Goal: Register for event/course

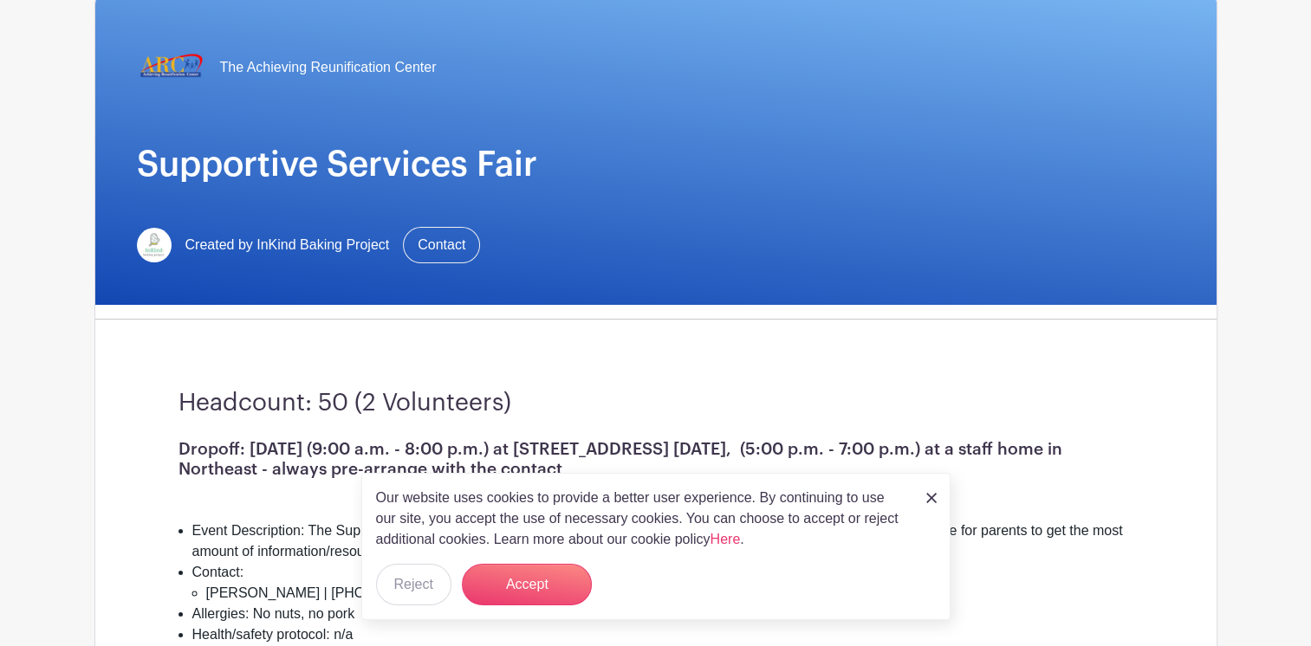
scroll to position [149, 0]
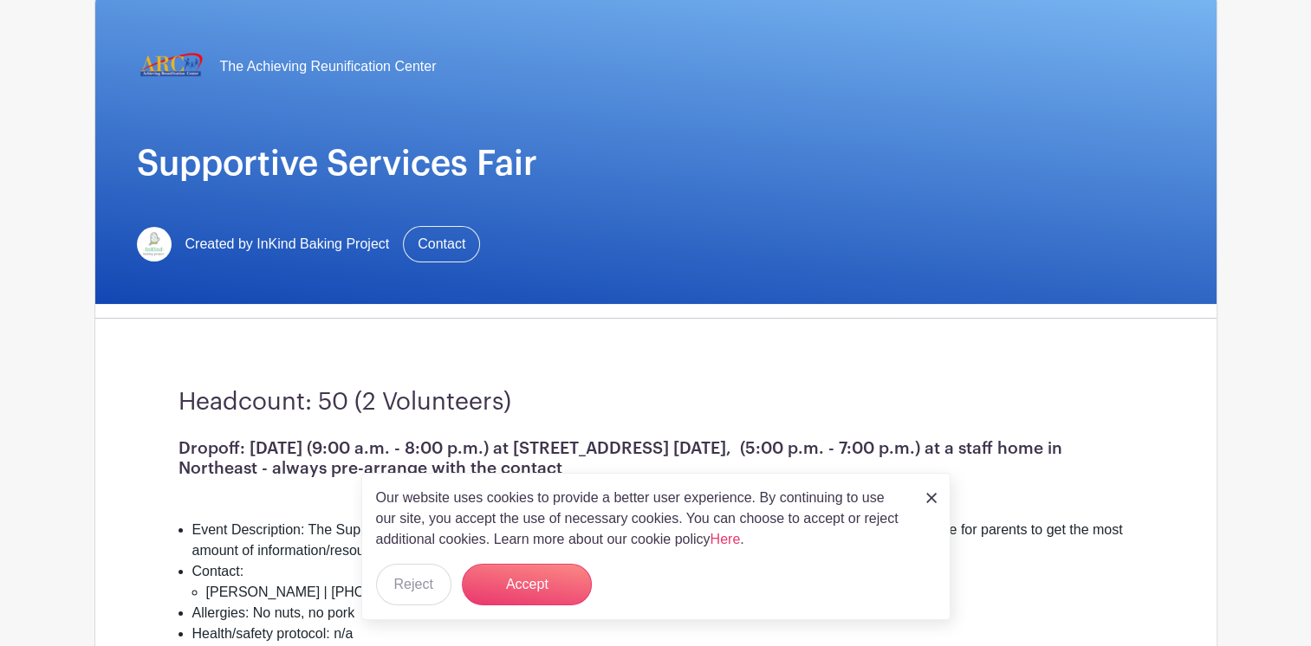
click at [932, 495] on img at bounding box center [931, 498] width 10 height 10
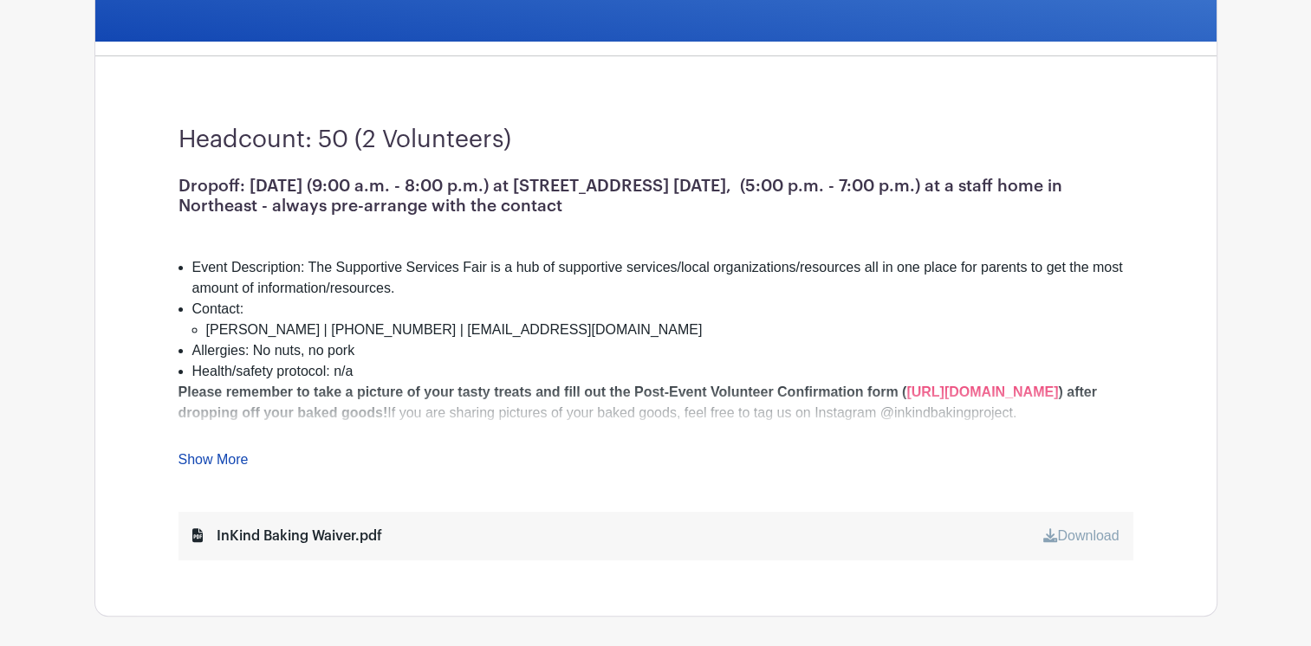
scroll to position [430, 0]
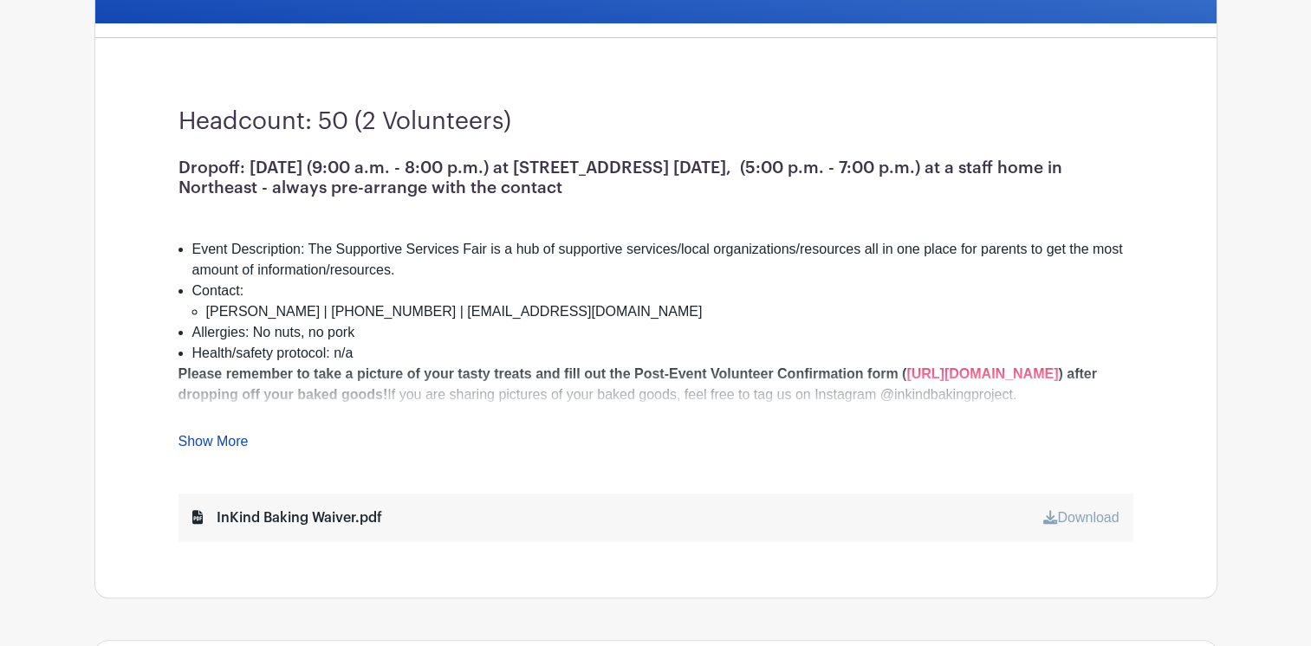
click at [215, 439] on link "Show More" at bounding box center [214, 445] width 70 height 22
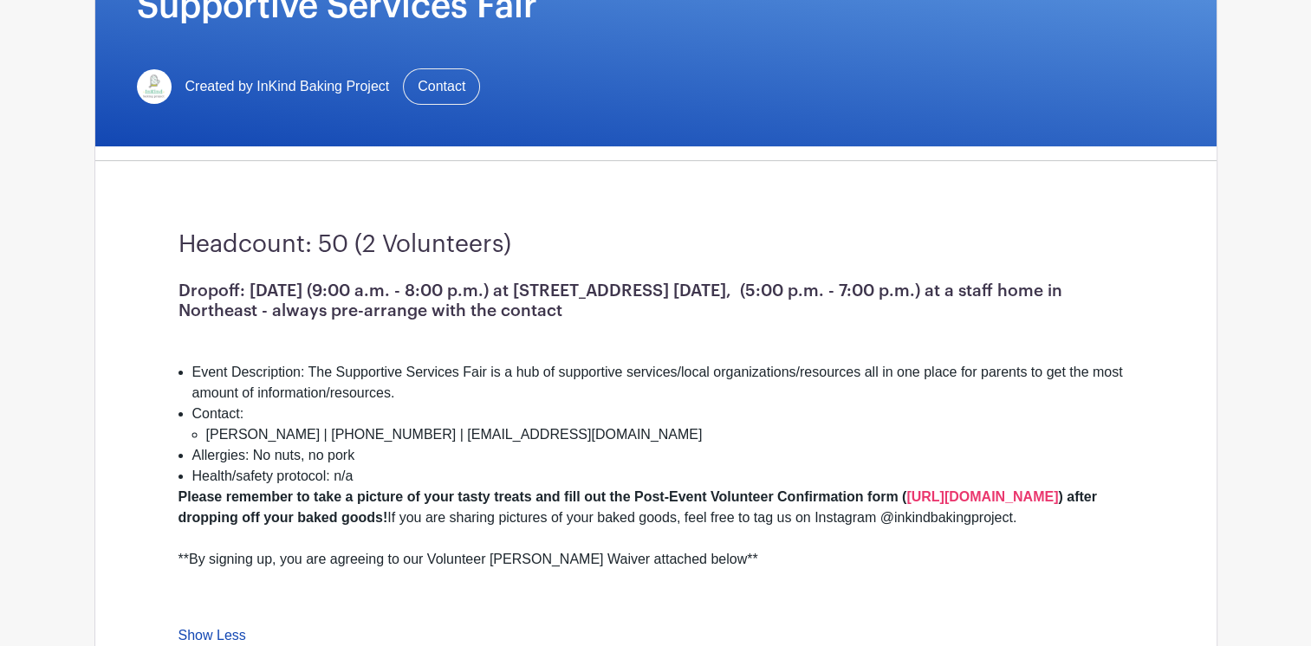
scroll to position [296, 0]
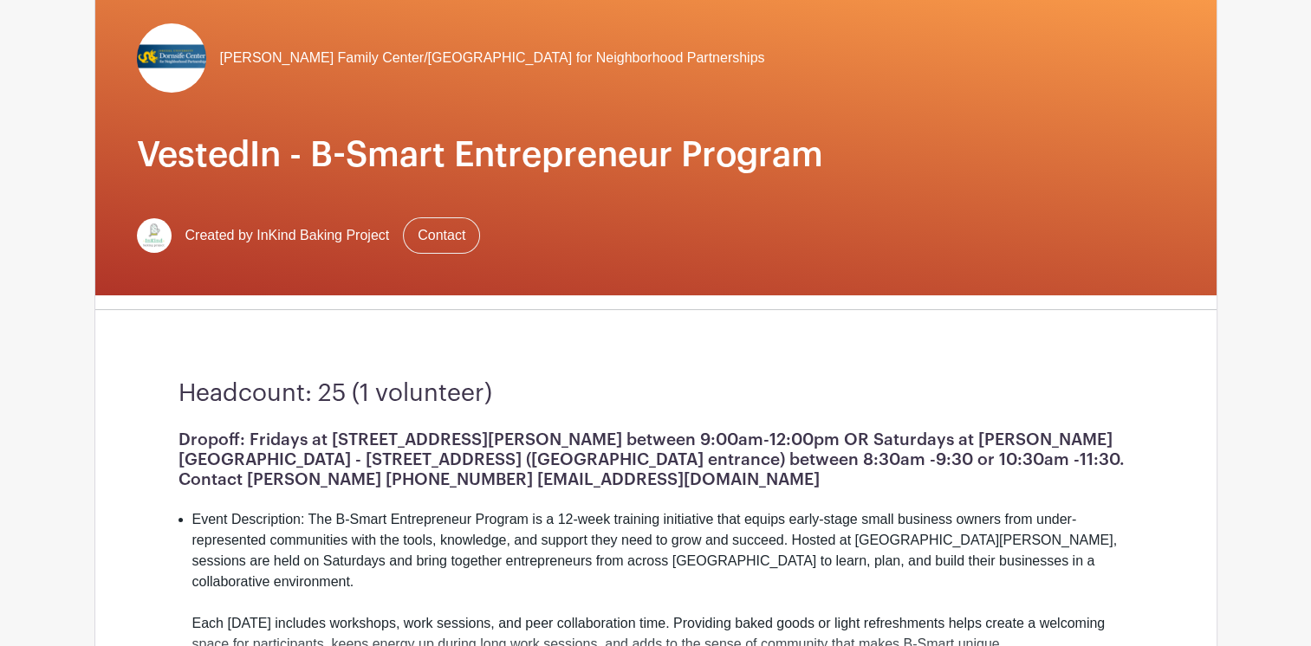
scroll to position [159, 0]
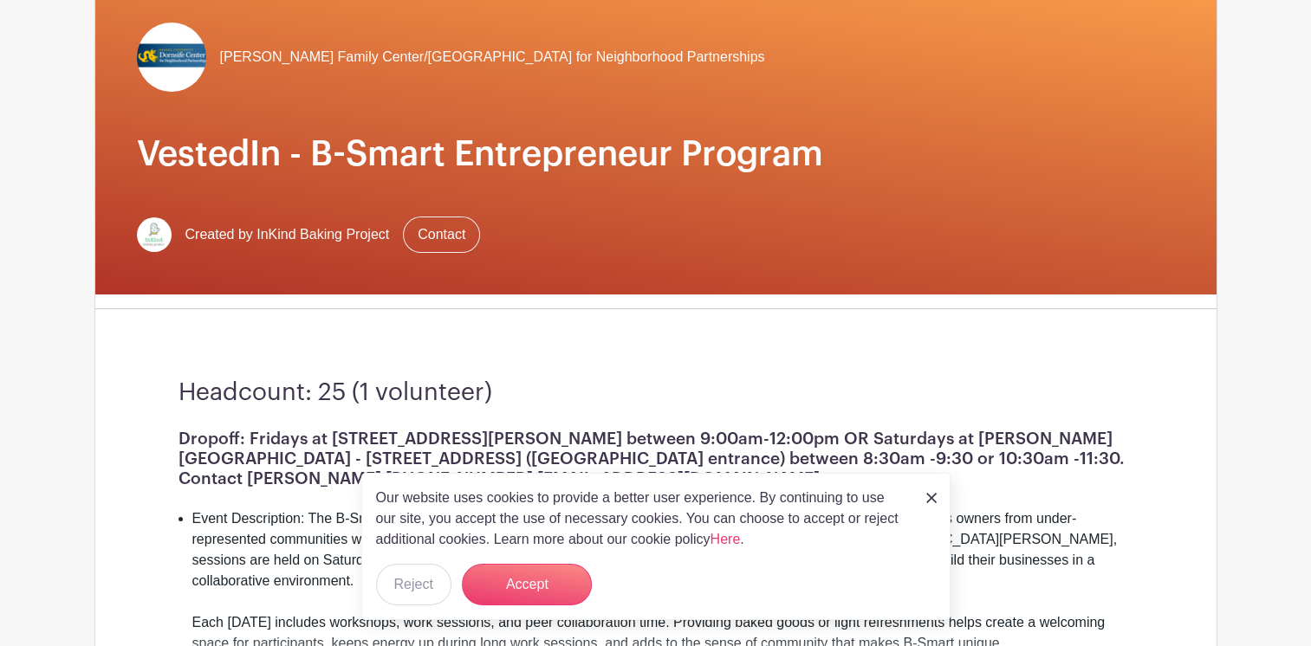
click at [929, 499] on img at bounding box center [931, 498] width 10 height 10
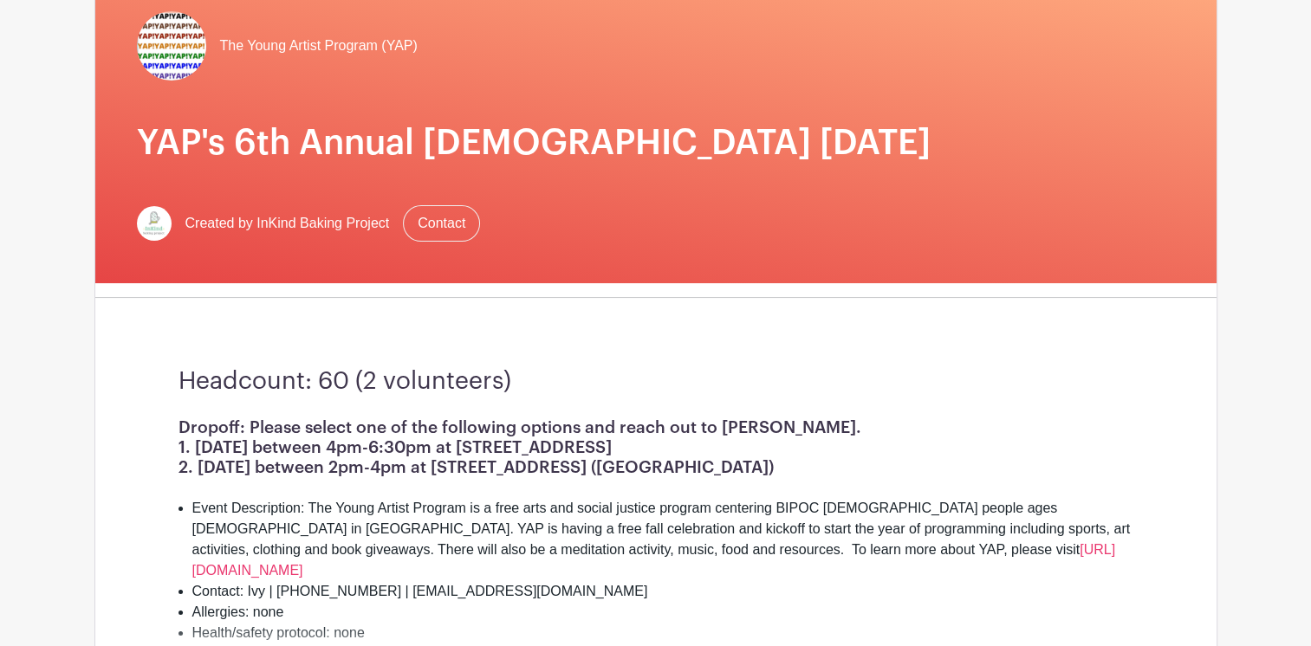
scroll to position [172, 0]
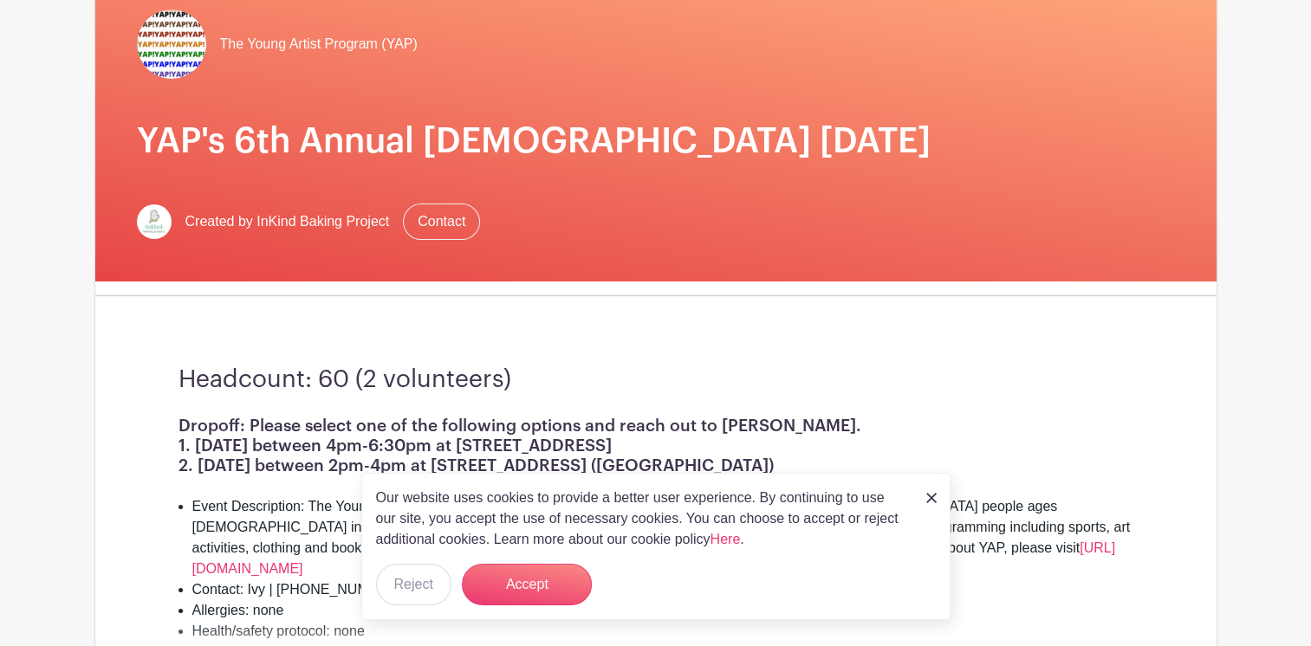
click at [930, 497] on img at bounding box center [931, 498] width 10 height 10
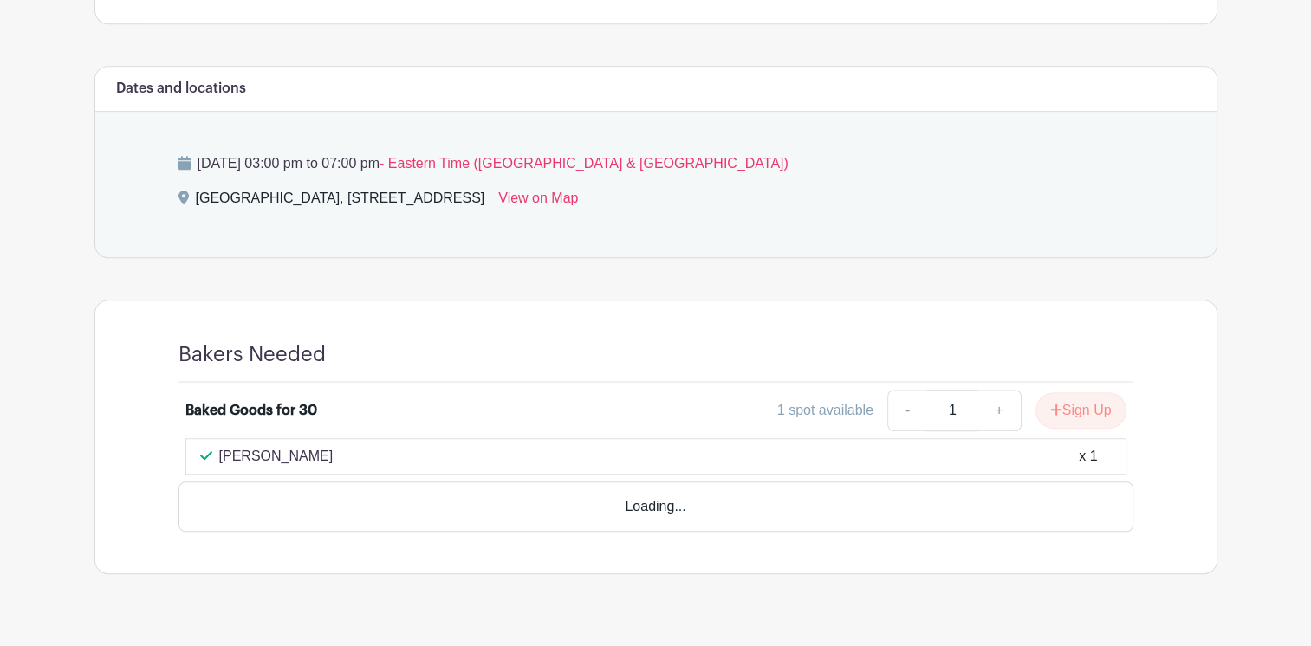
scroll to position [988, 0]
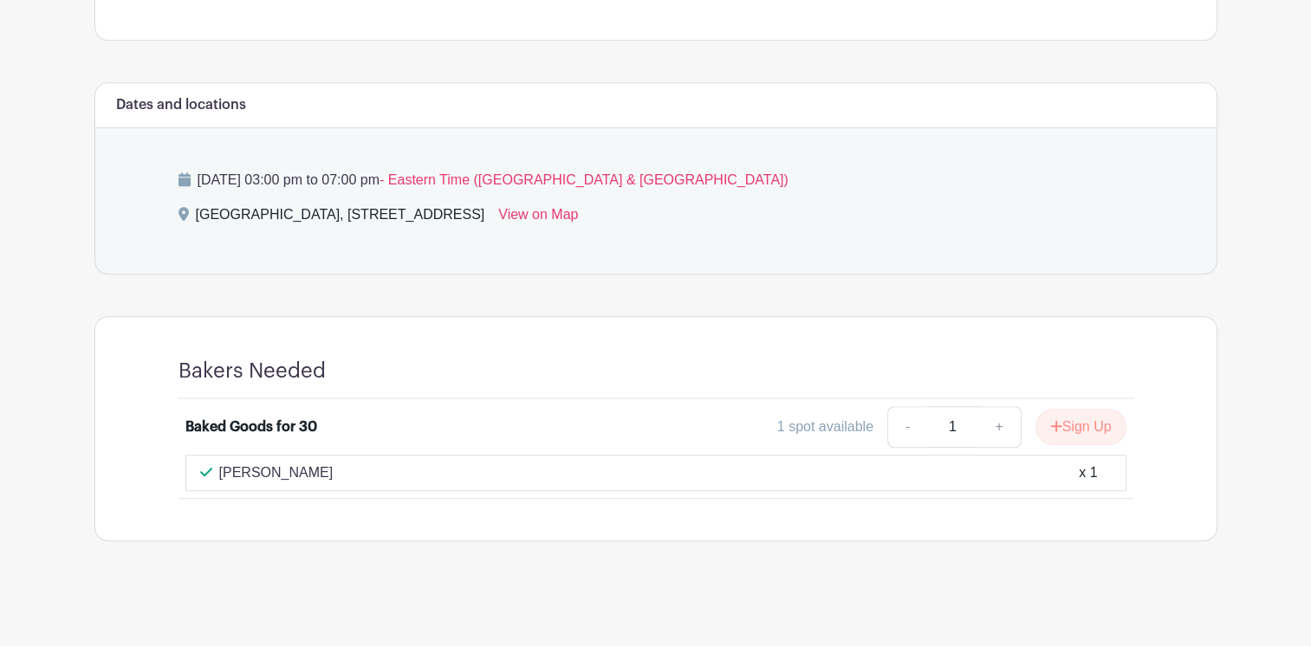
click at [838, 248] on div "Friday, October 24, 2025 at 03:00 pm to 07:00 pm - Eastern Time (US & Canada) P…" at bounding box center [656, 201] width 1038 height 146
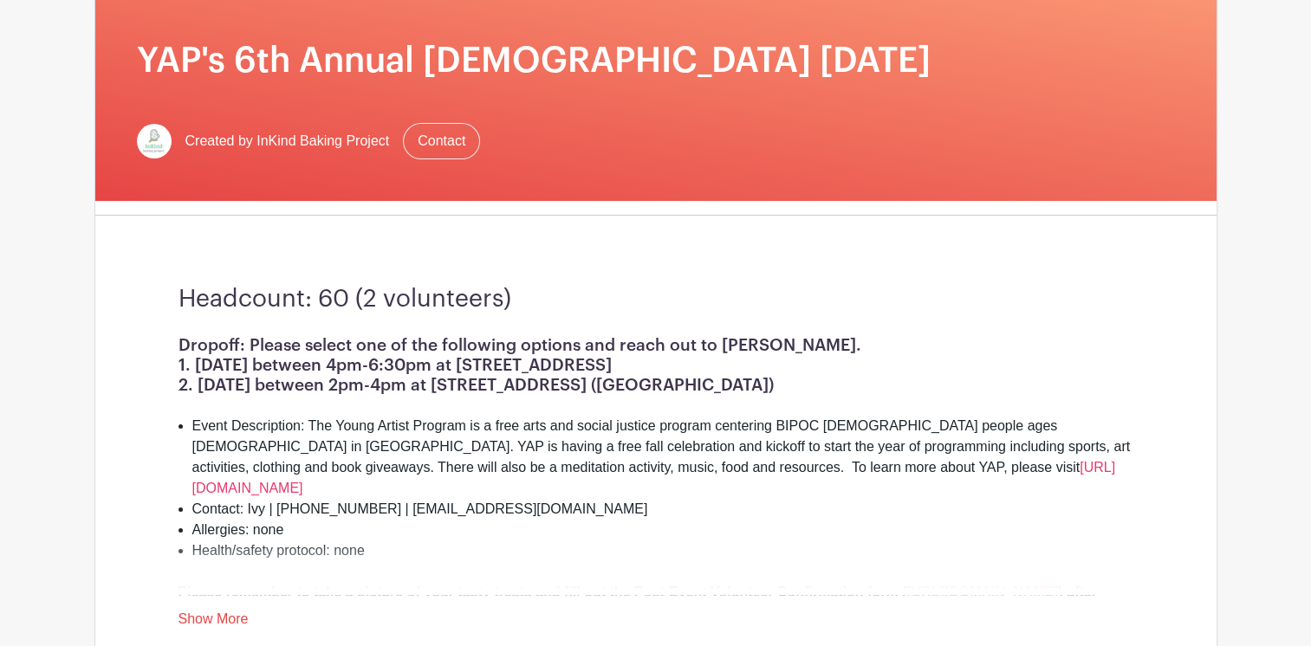
scroll to position [253, 0]
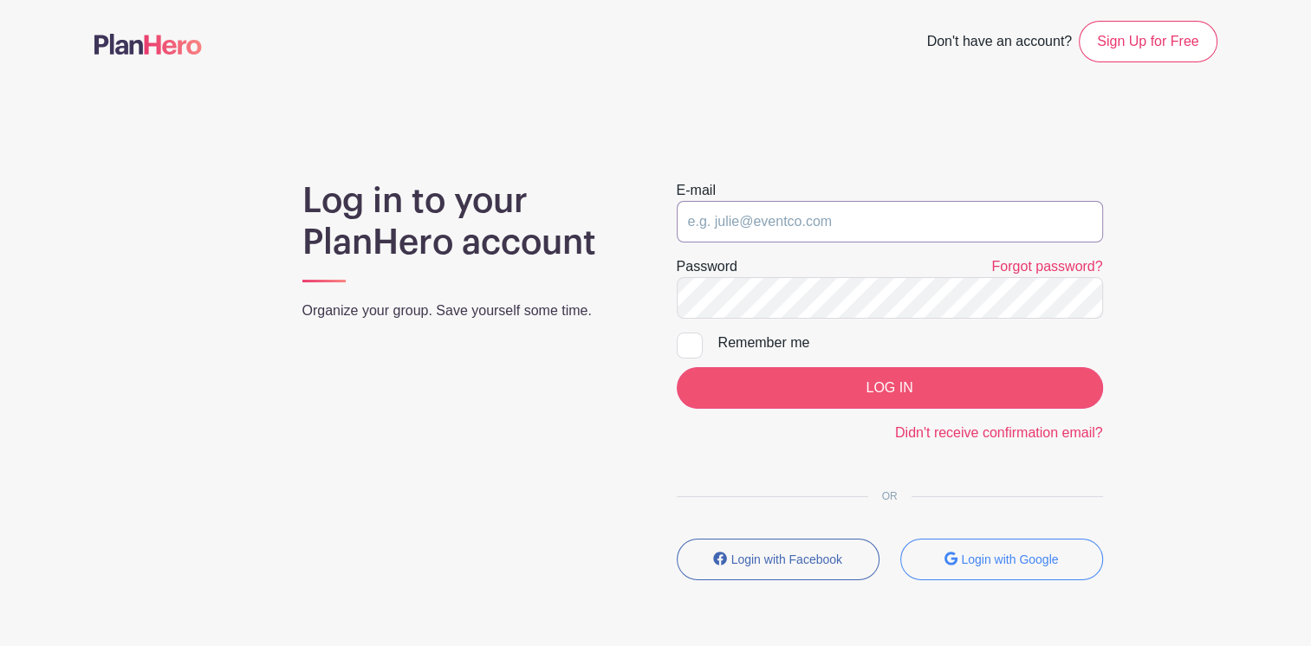
type input "[PERSON_NAME][EMAIL_ADDRESS][DOMAIN_NAME]"
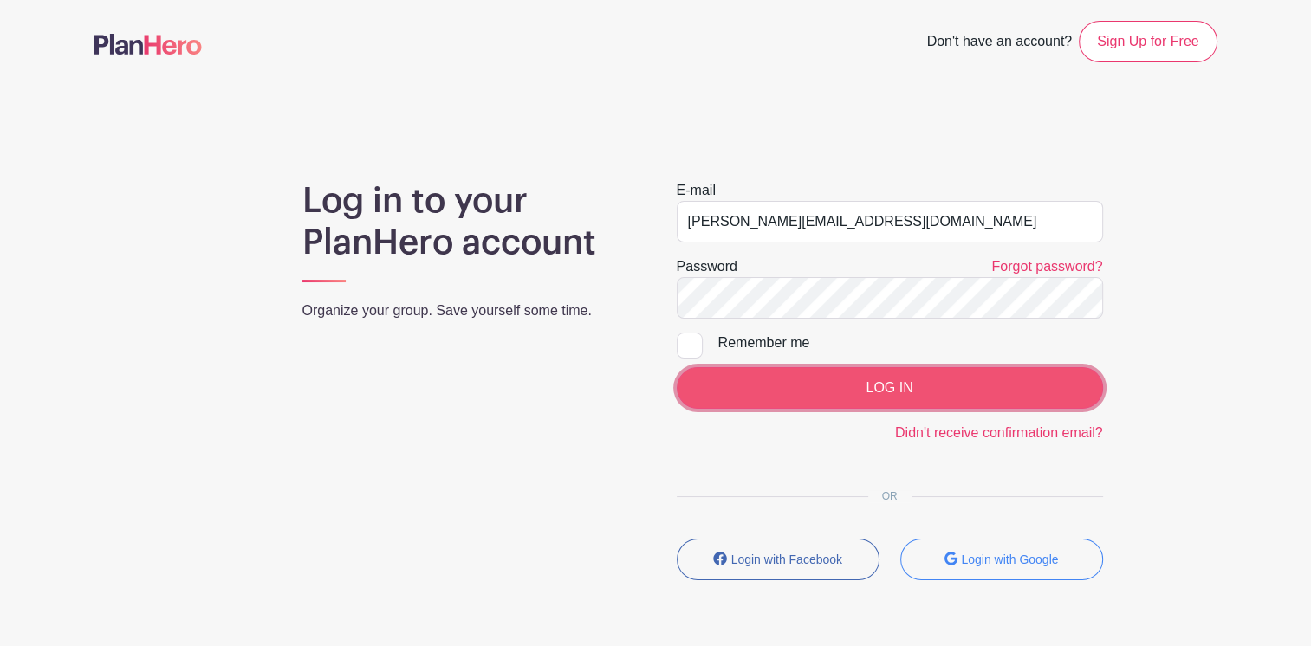
click at [882, 387] on input "LOG IN" at bounding box center [890, 388] width 426 height 42
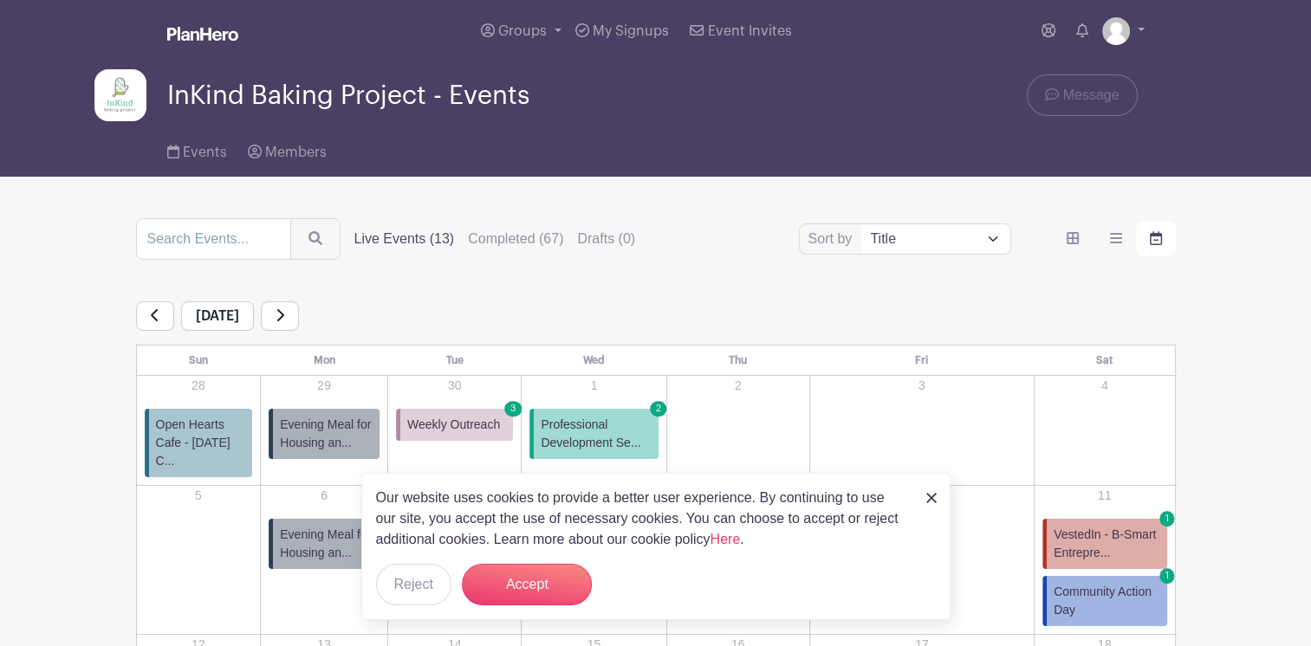
scroll to position [6, 0]
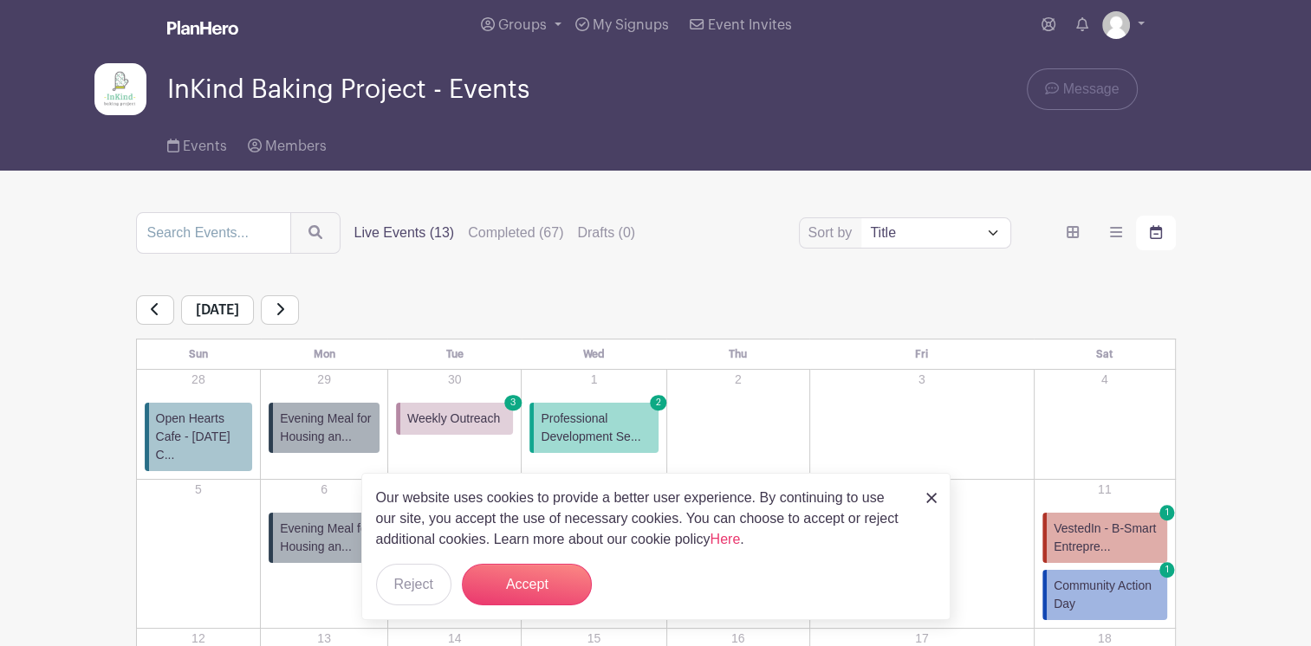
click at [932, 497] on img at bounding box center [931, 498] width 10 height 10
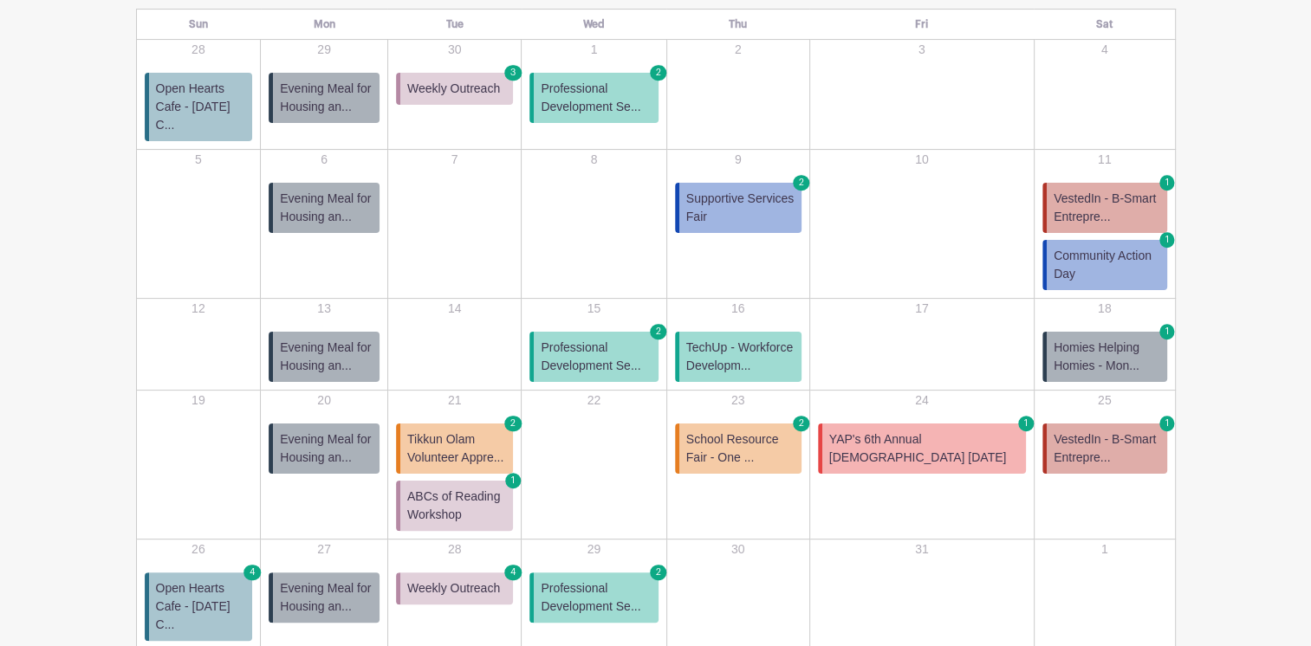
scroll to position [338, 0]
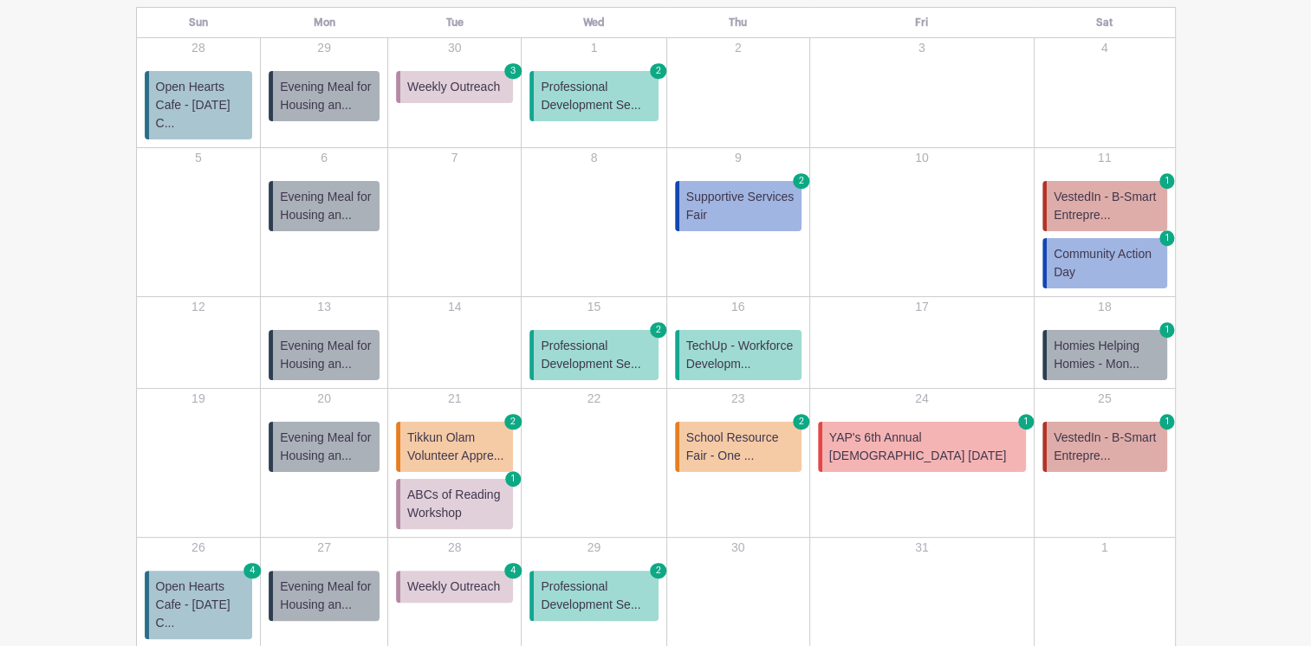
click at [489, 488] on span "ABCs of Reading Workshop" at bounding box center [456, 504] width 99 height 36
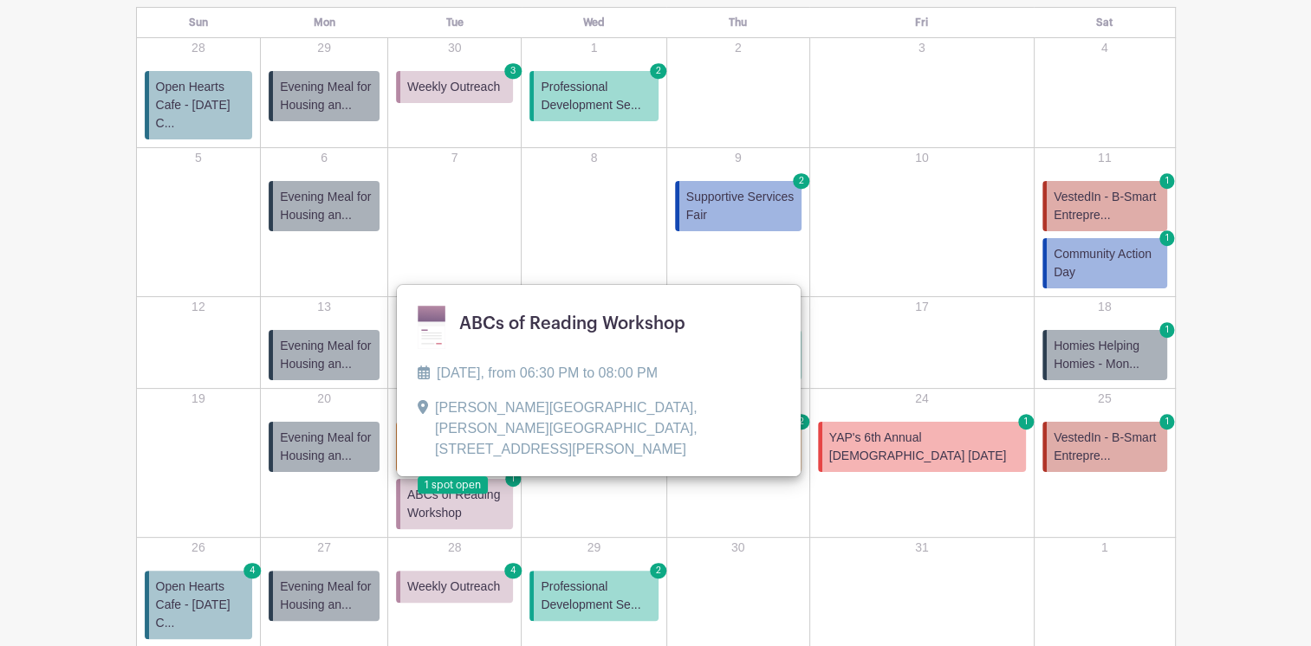
click at [489, 488] on span "ABCs of Reading Workshop" at bounding box center [456, 504] width 99 height 36
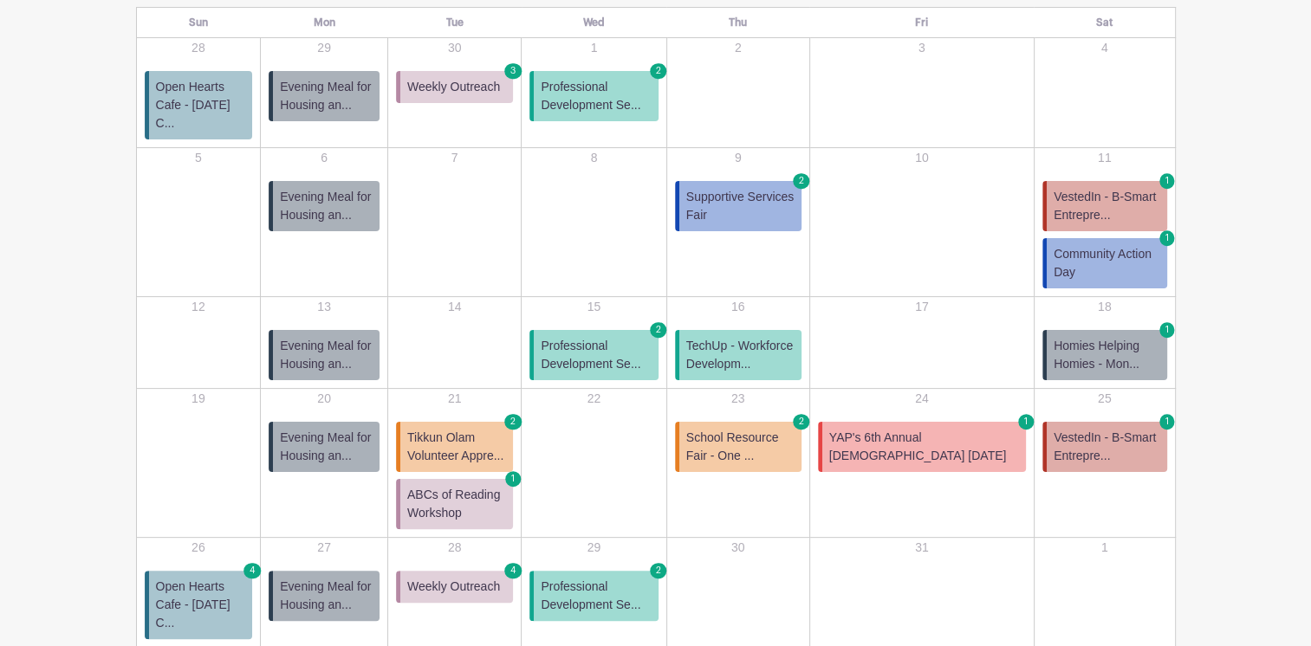
click at [494, 486] on span "ABCs of Reading Workshop" at bounding box center [456, 504] width 99 height 36
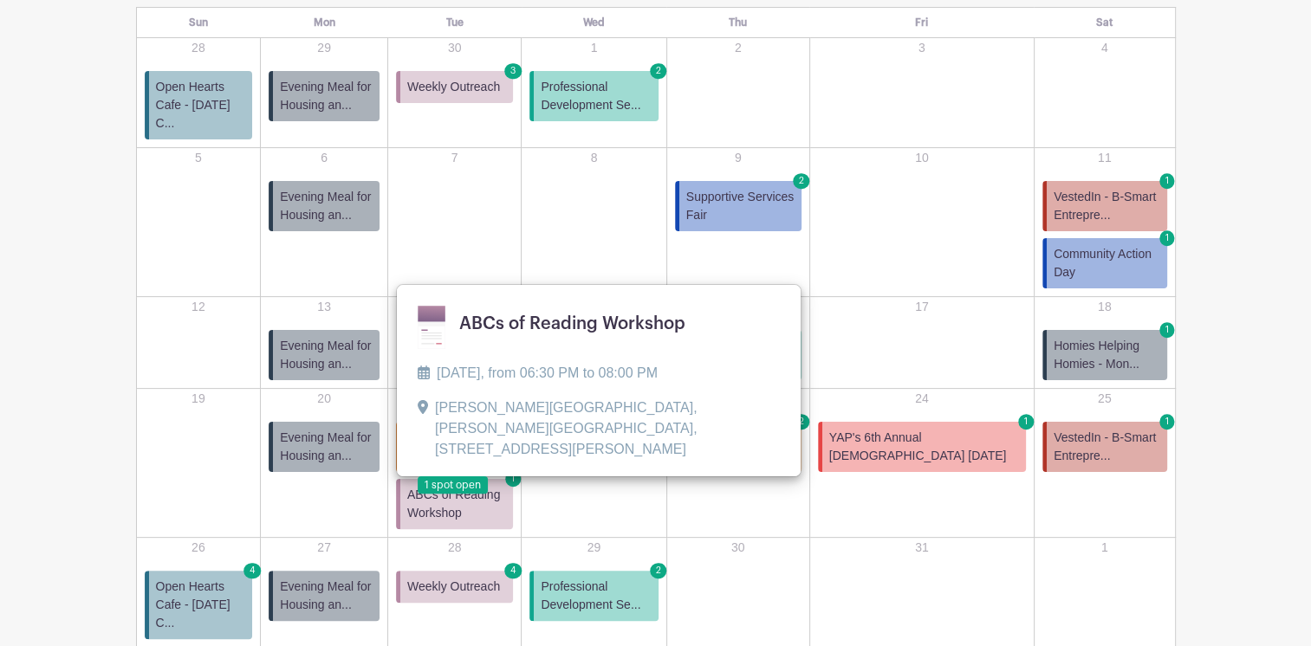
click at [418, 495] on link at bounding box center [418, 495] width 0 height 0
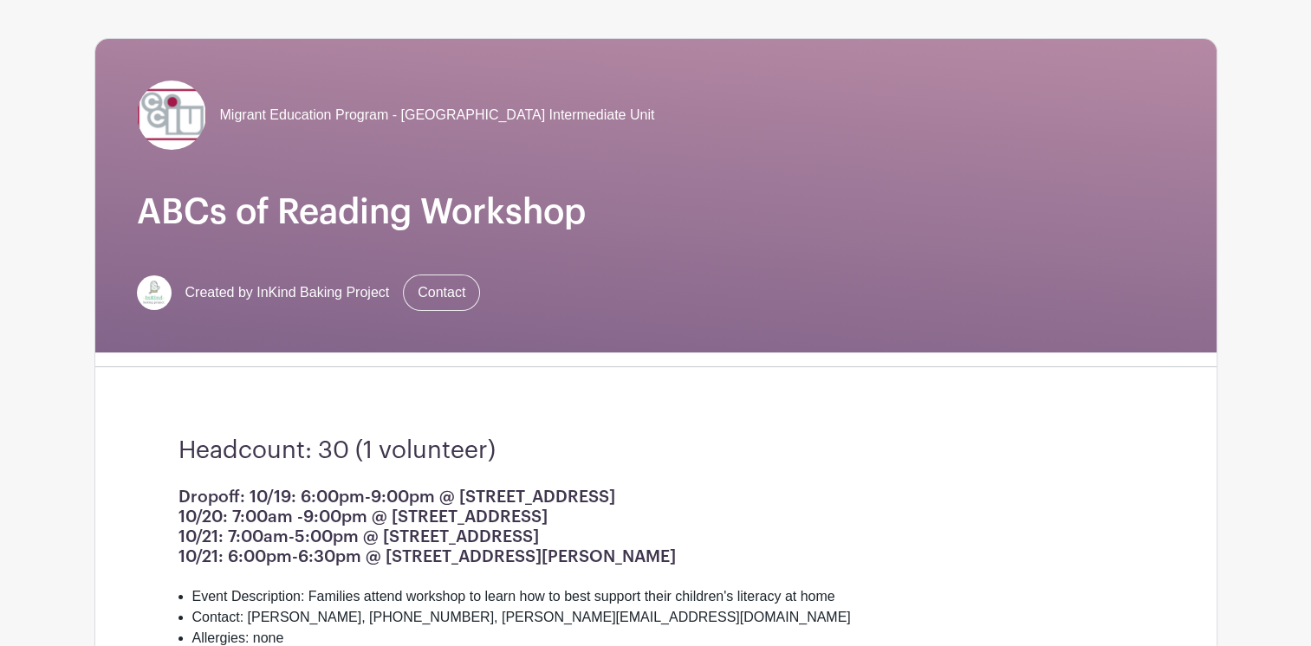
scroll to position [87, 0]
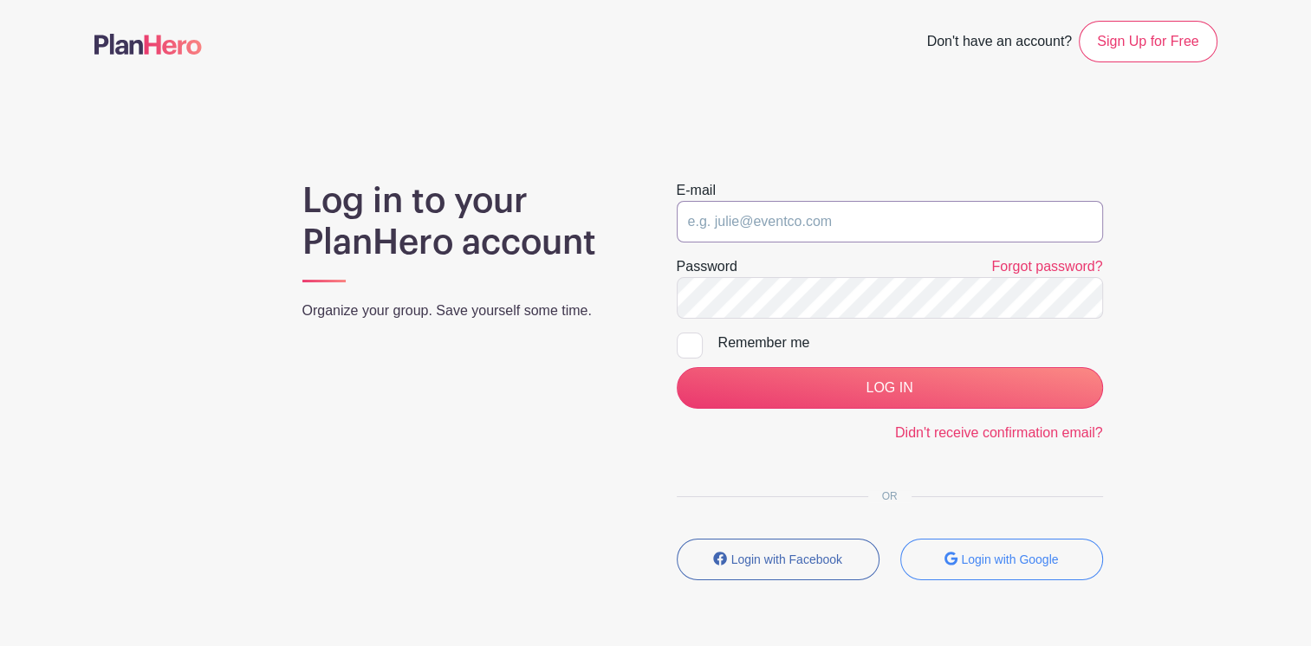
type input "[PERSON_NAME][EMAIL_ADDRESS][DOMAIN_NAME]"
click at [694, 345] on div at bounding box center [690, 346] width 26 height 26
click at [688, 344] on input "Remember me" at bounding box center [682, 338] width 11 height 11
checkbox input "true"
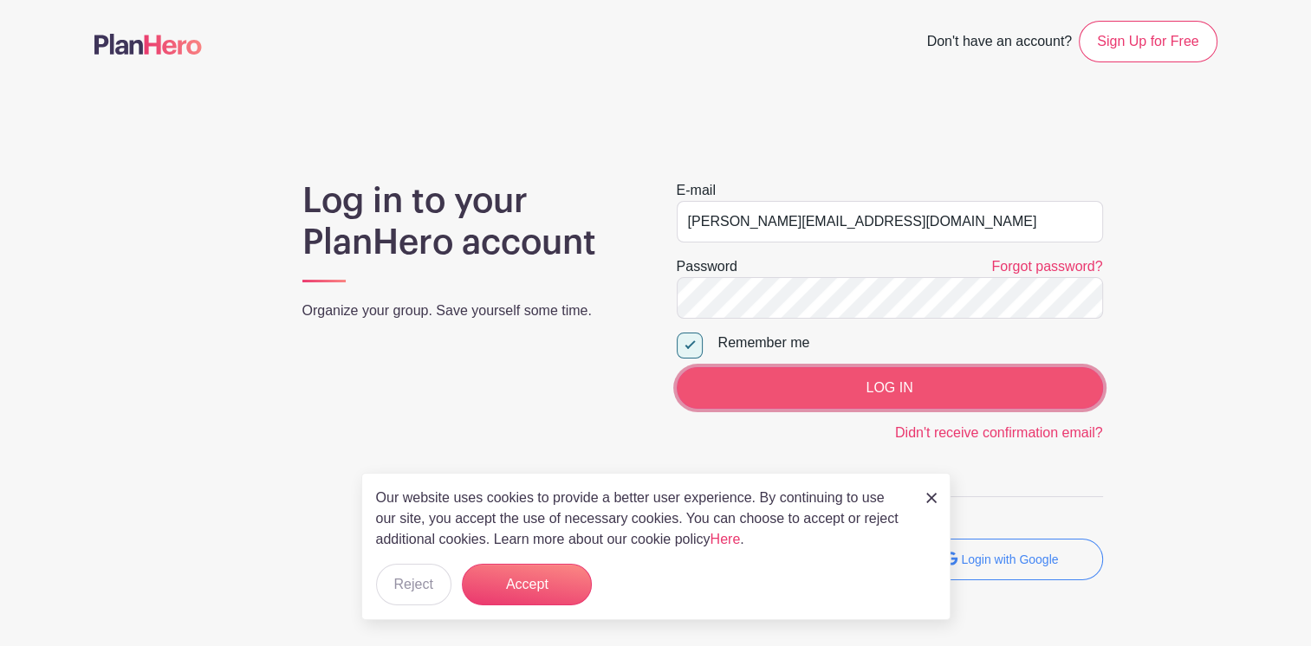
click at [875, 387] on input "LOG IN" at bounding box center [890, 388] width 426 height 42
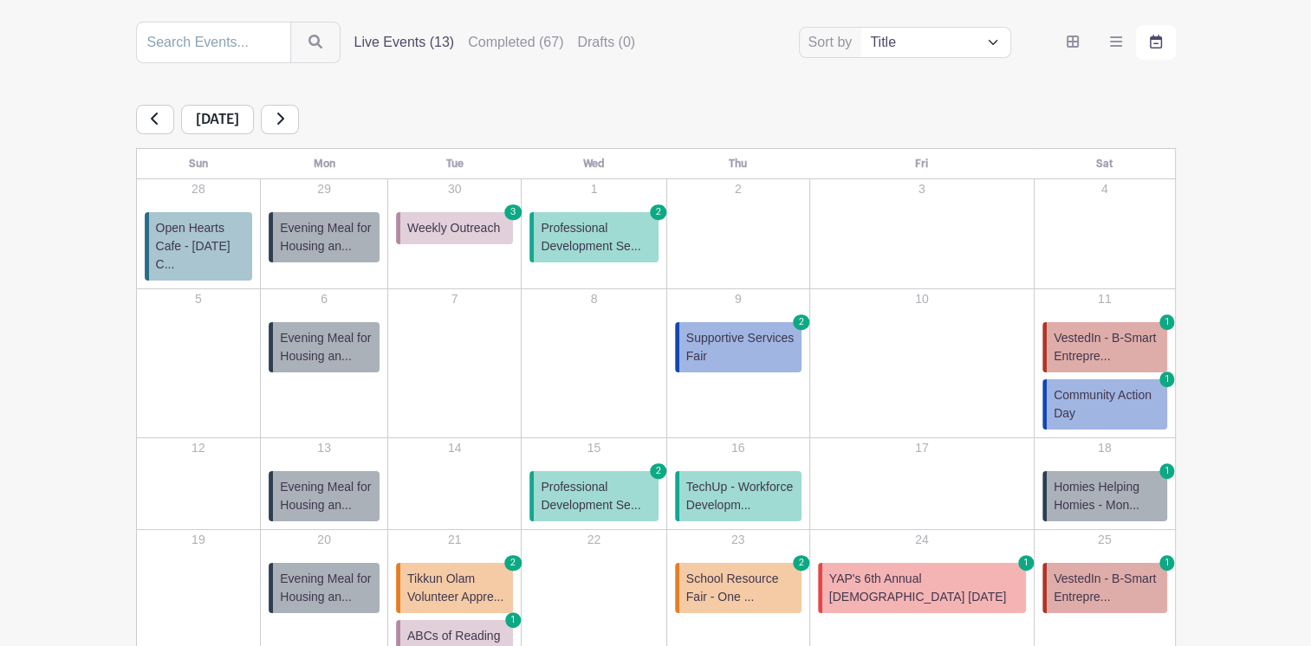
scroll to position [198, 0]
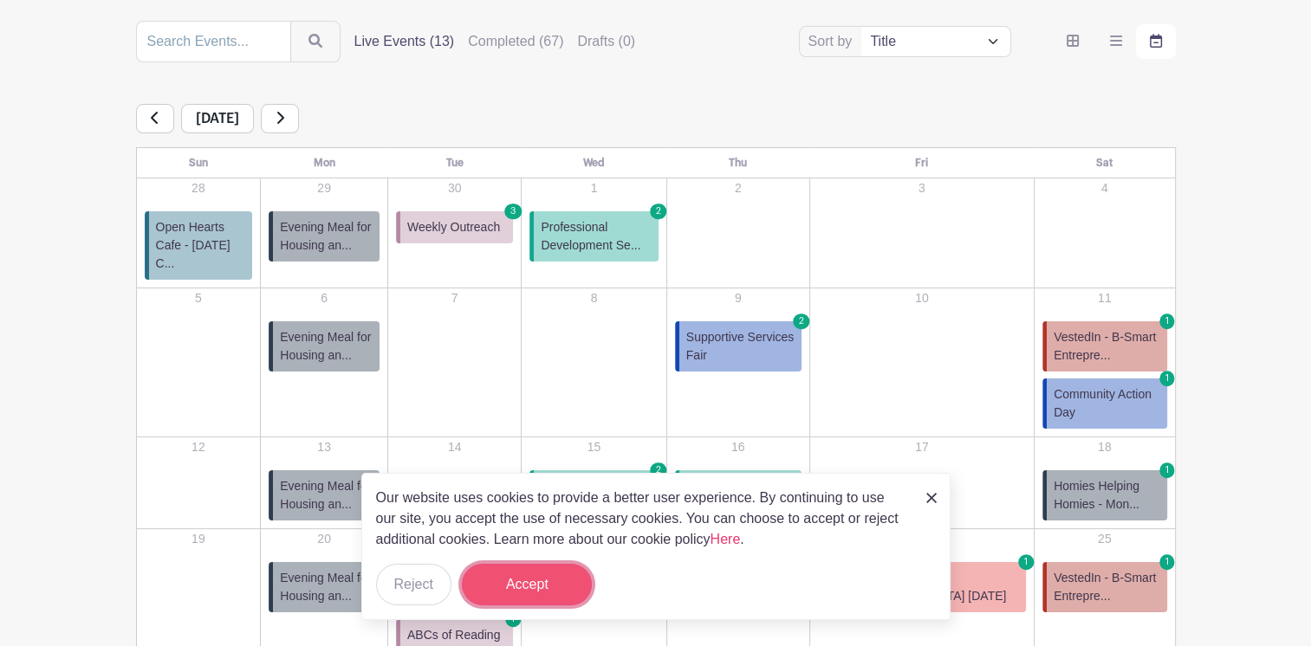
click at [536, 590] on button "Accept" at bounding box center [527, 585] width 130 height 42
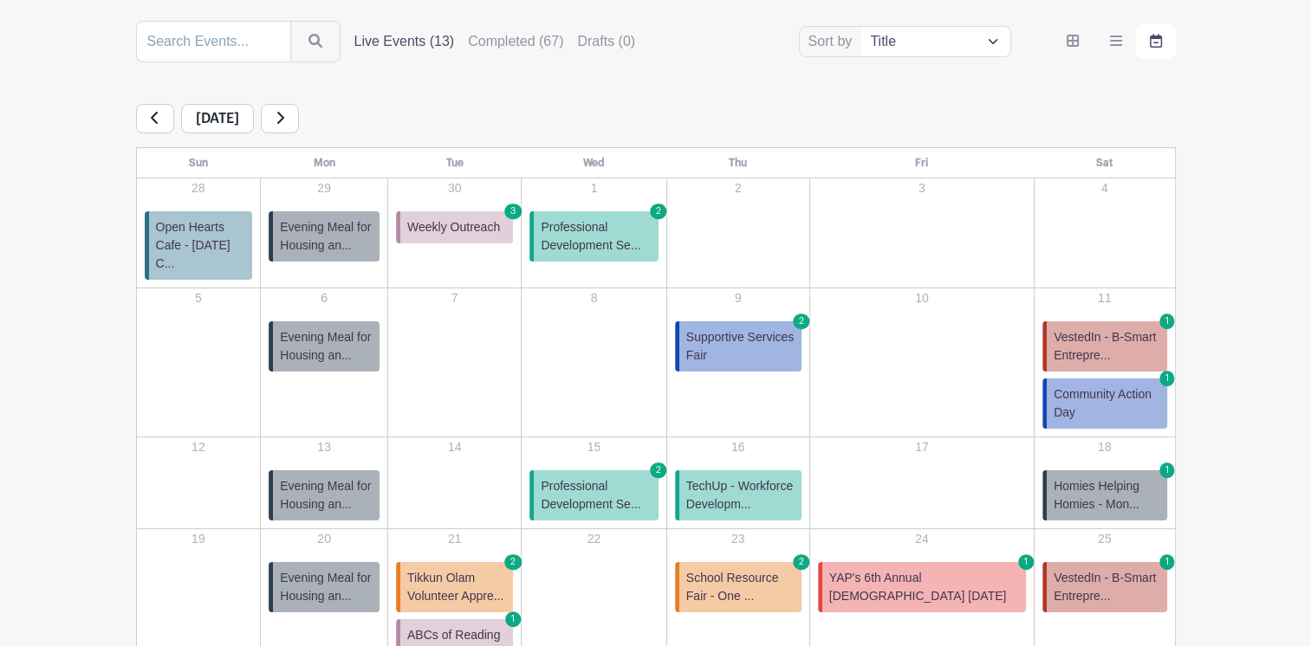
scroll to position [411, 0]
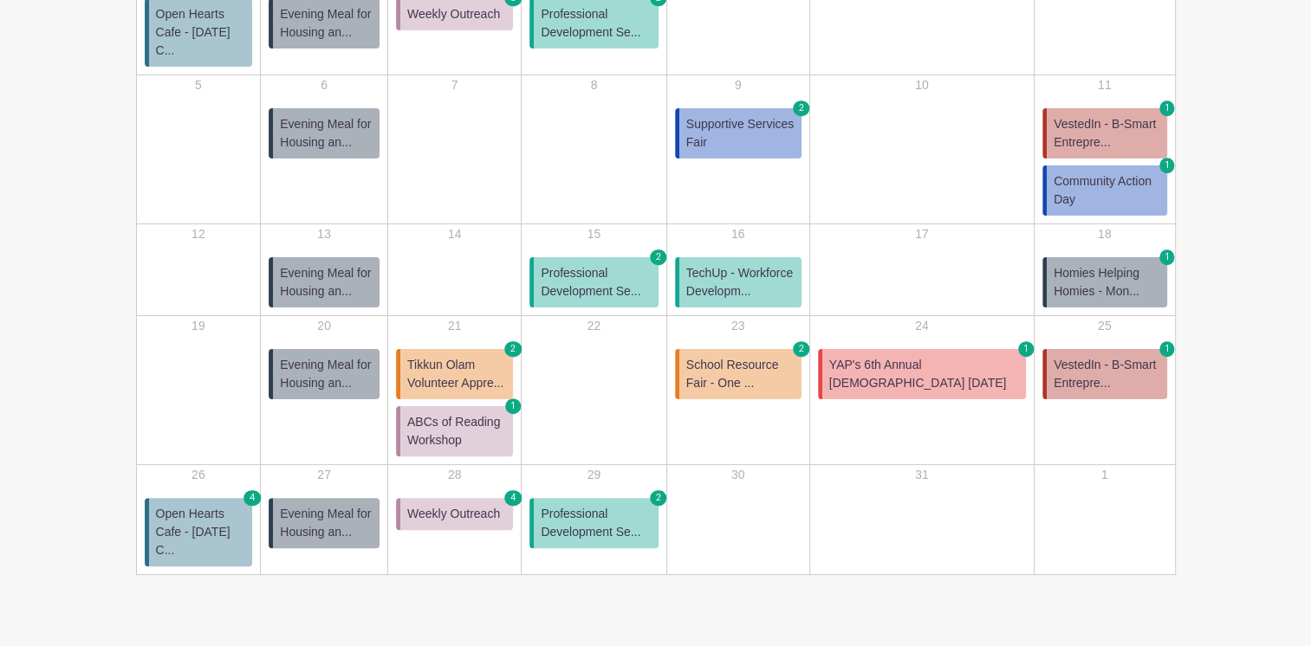
click at [495, 356] on span "Tikkun Olam Volunteer Appre..." at bounding box center [456, 374] width 99 height 36
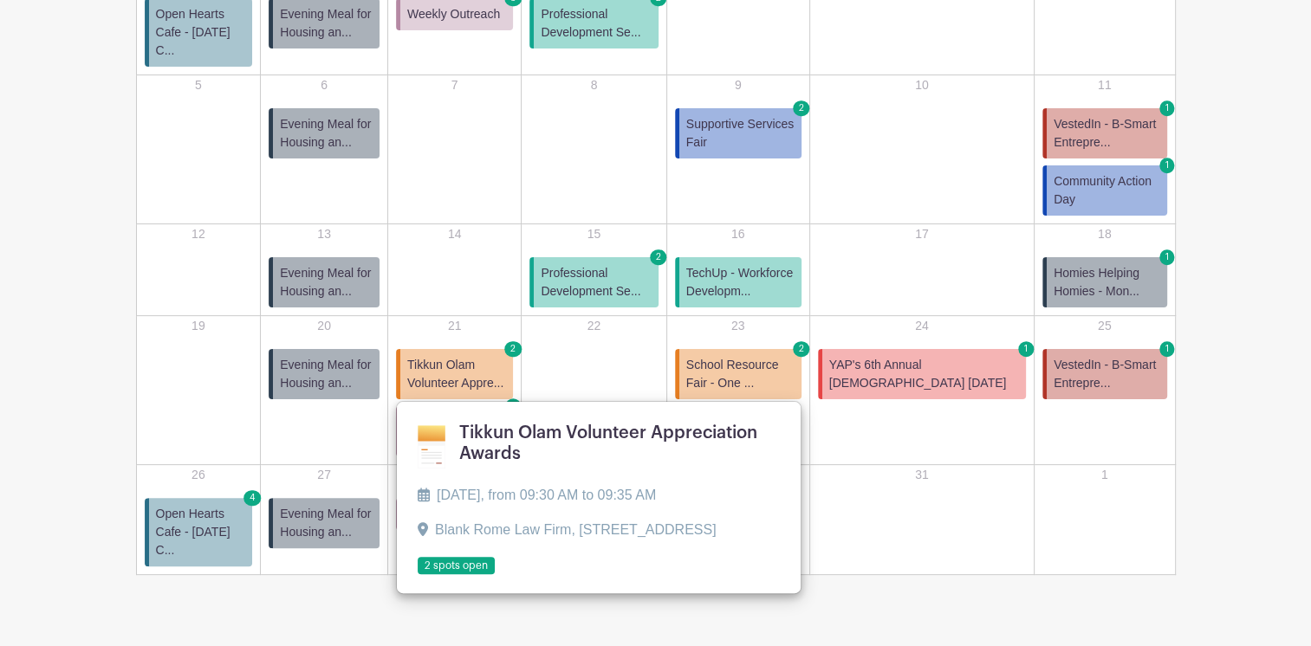
click at [418, 575] on link at bounding box center [418, 575] width 0 height 0
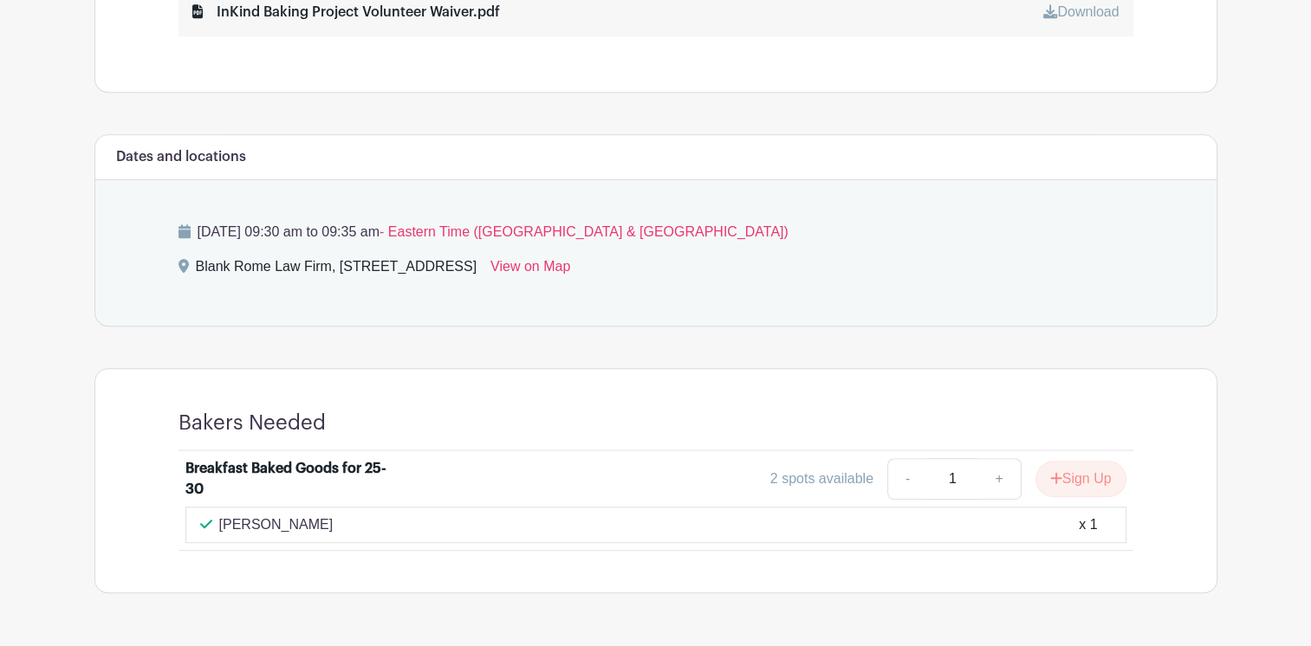
scroll to position [915, 0]
click at [1081, 469] on button "Sign Up" at bounding box center [1081, 479] width 91 height 36
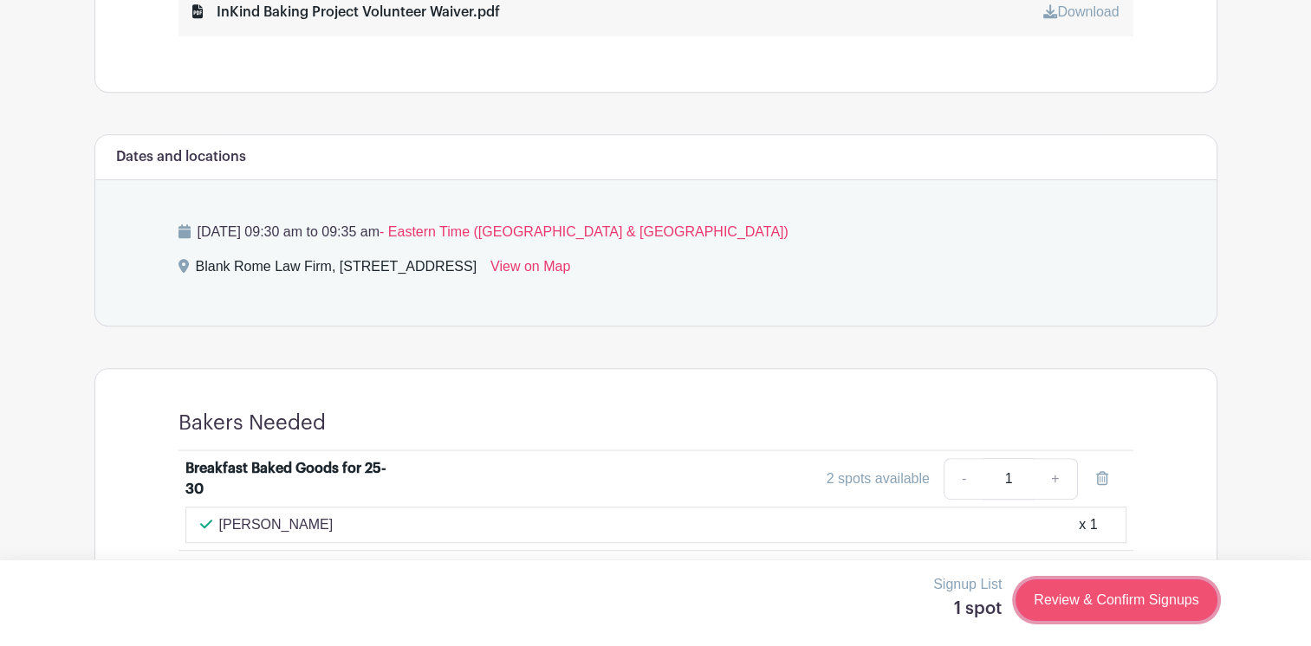
click at [1088, 588] on link "Review & Confirm Signups" at bounding box center [1116, 601] width 201 height 42
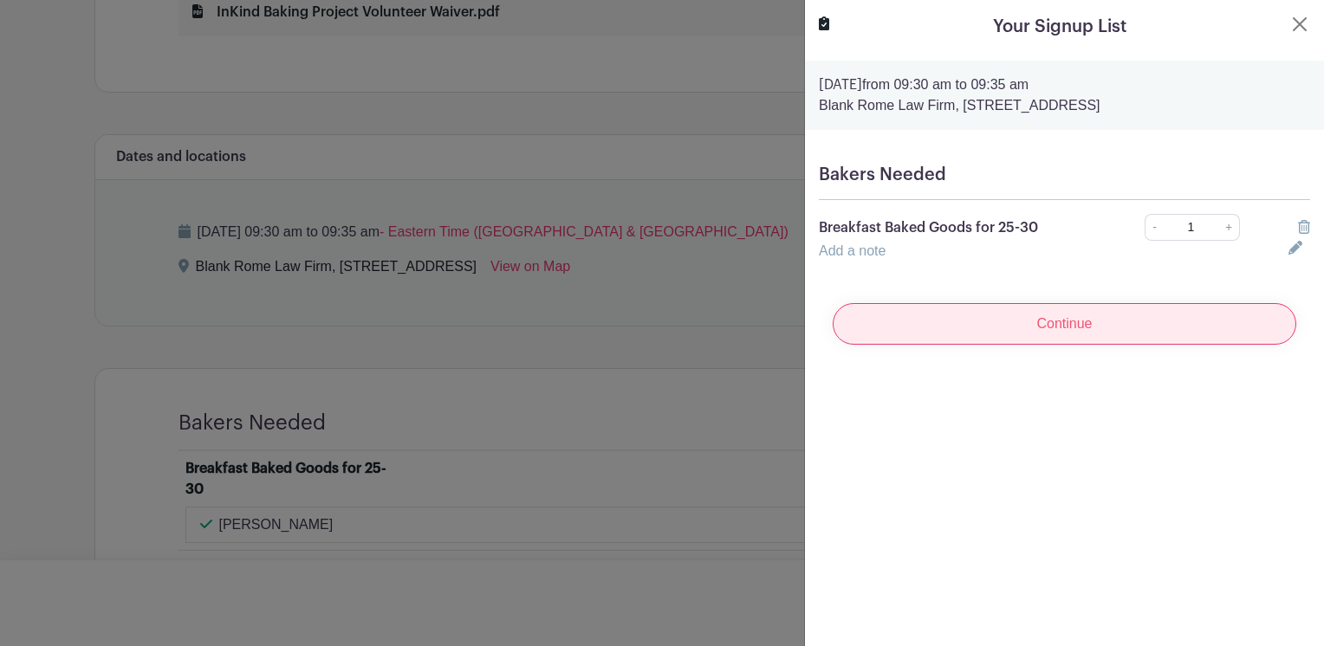
click at [1062, 309] on input "Continue" at bounding box center [1065, 324] width 464 height 42
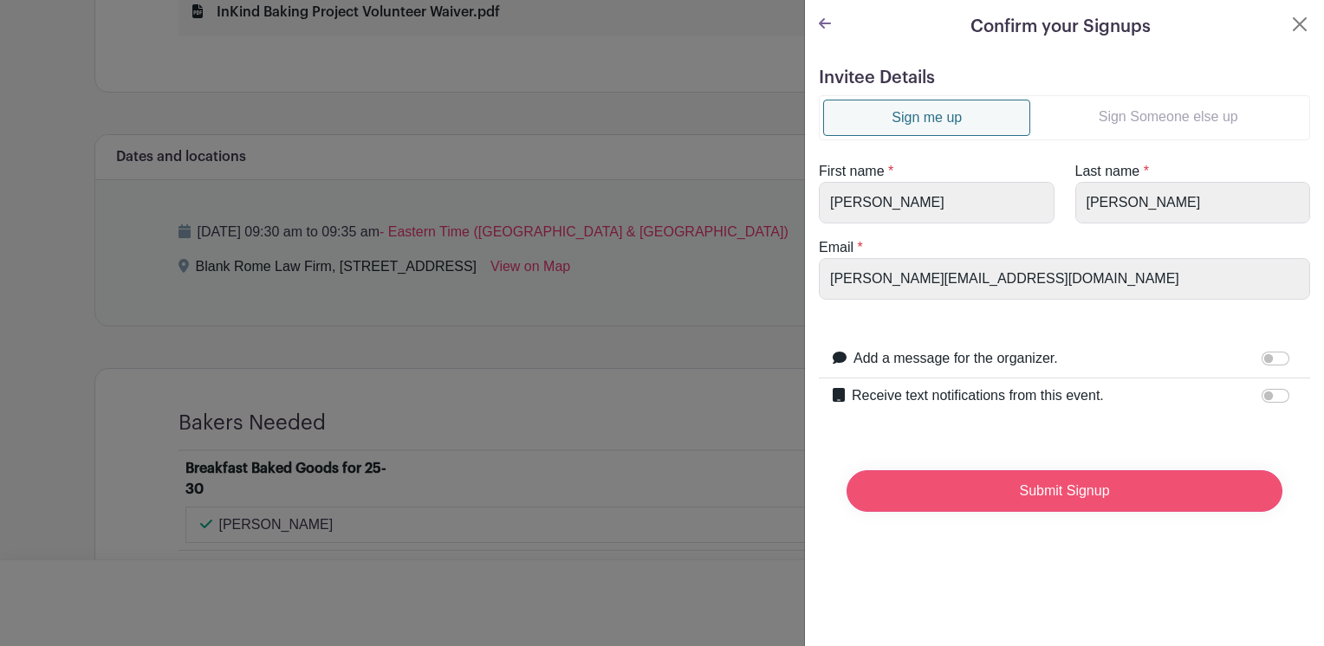
click at [1043, 502] on input "Submit Signup" at bounding box center [1065, 492] width 436 height 42
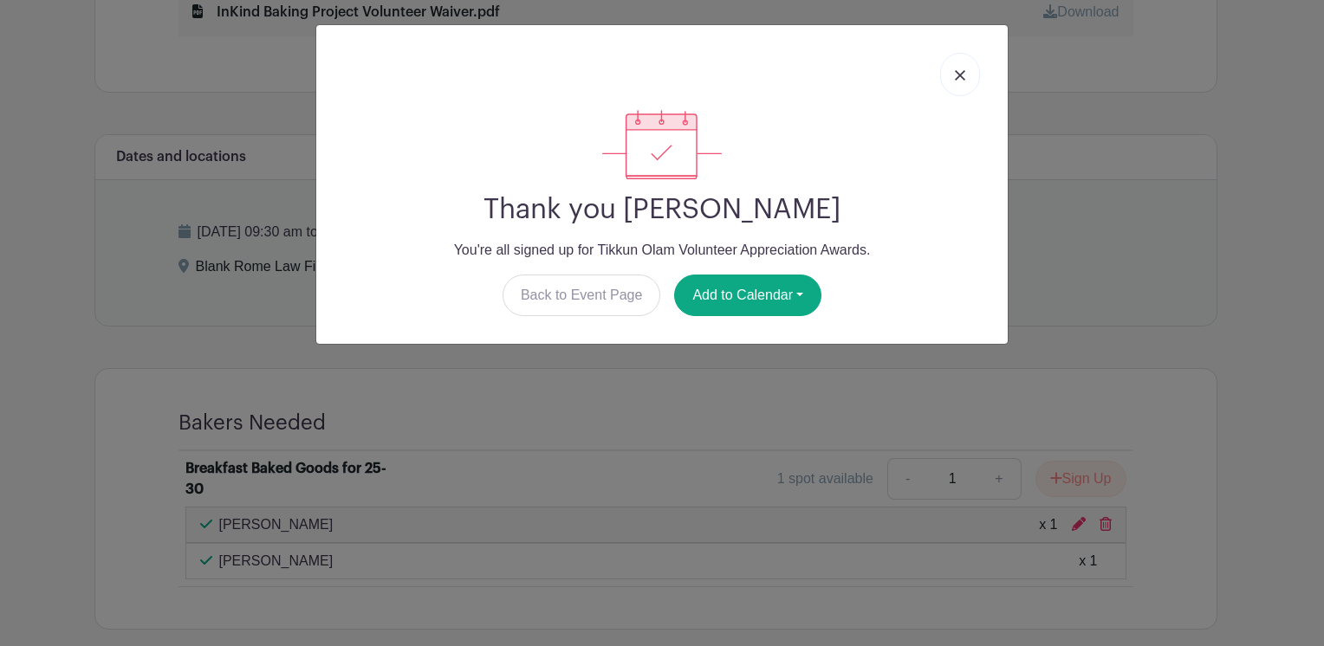
click at [965, 75] on link at bounding box center [960, 74] width 40 height 43
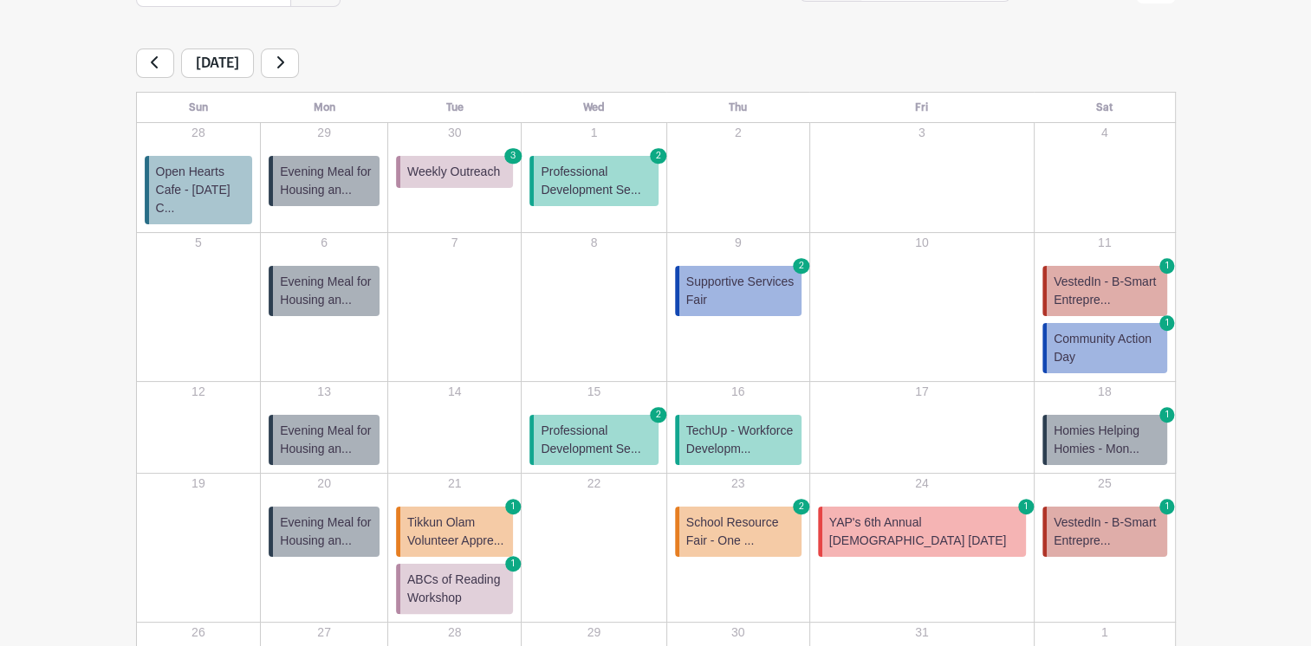
scroll to position [280, 0]
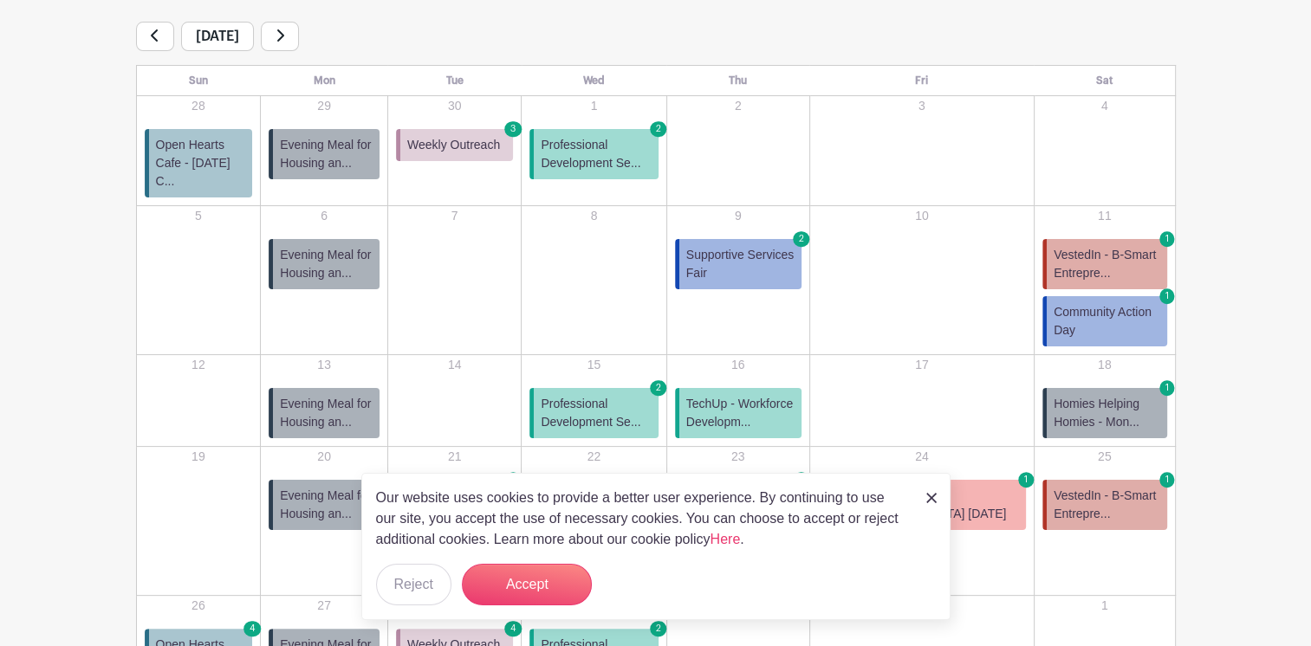
click at [932, 500] on img at bounding box center [931, 498] width 10 height 10
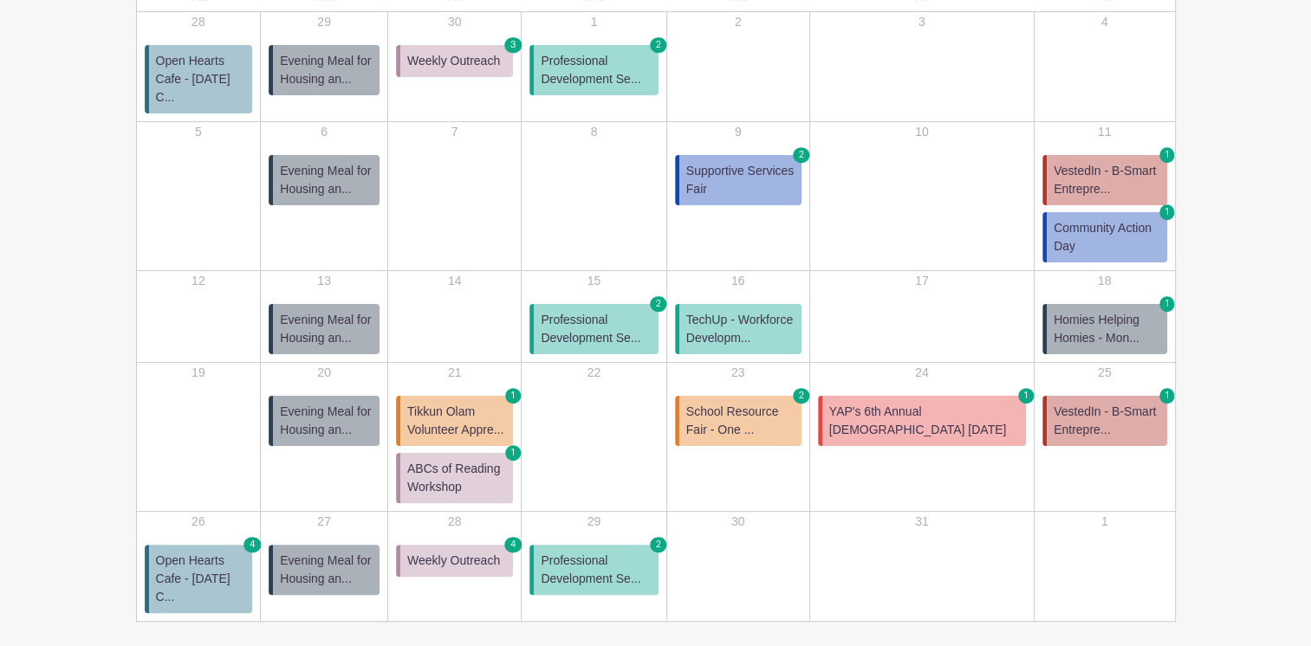
scroll to position [411, 0]
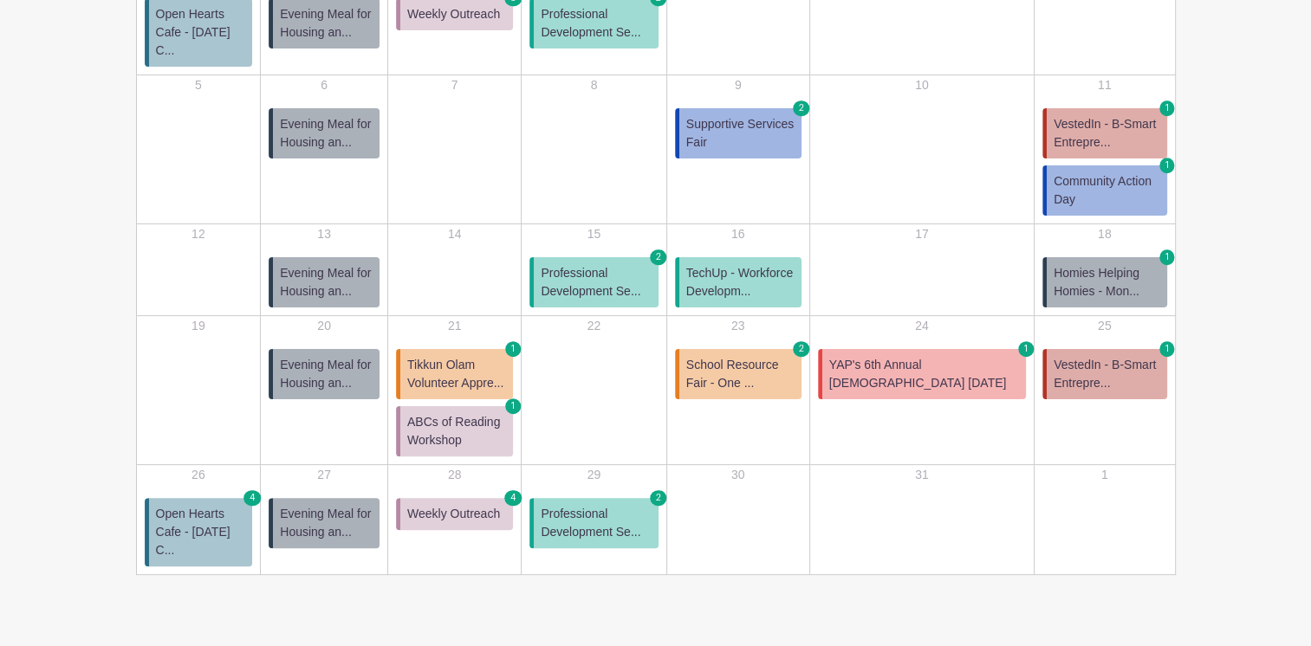
click at [490, 498] on link "Weekly Outreach 4" at bounding box center [454, 514] width 117 height 32
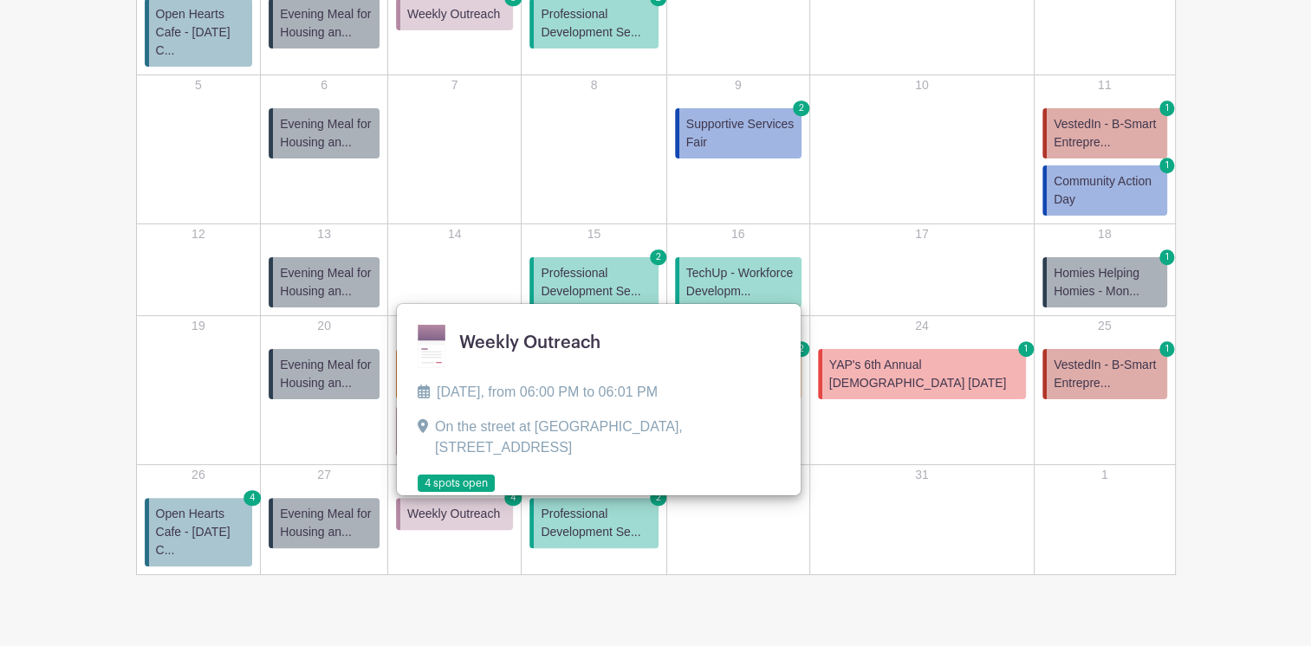
click at [418, 493] on link at bounding box center [418, 493] width 0 height 0
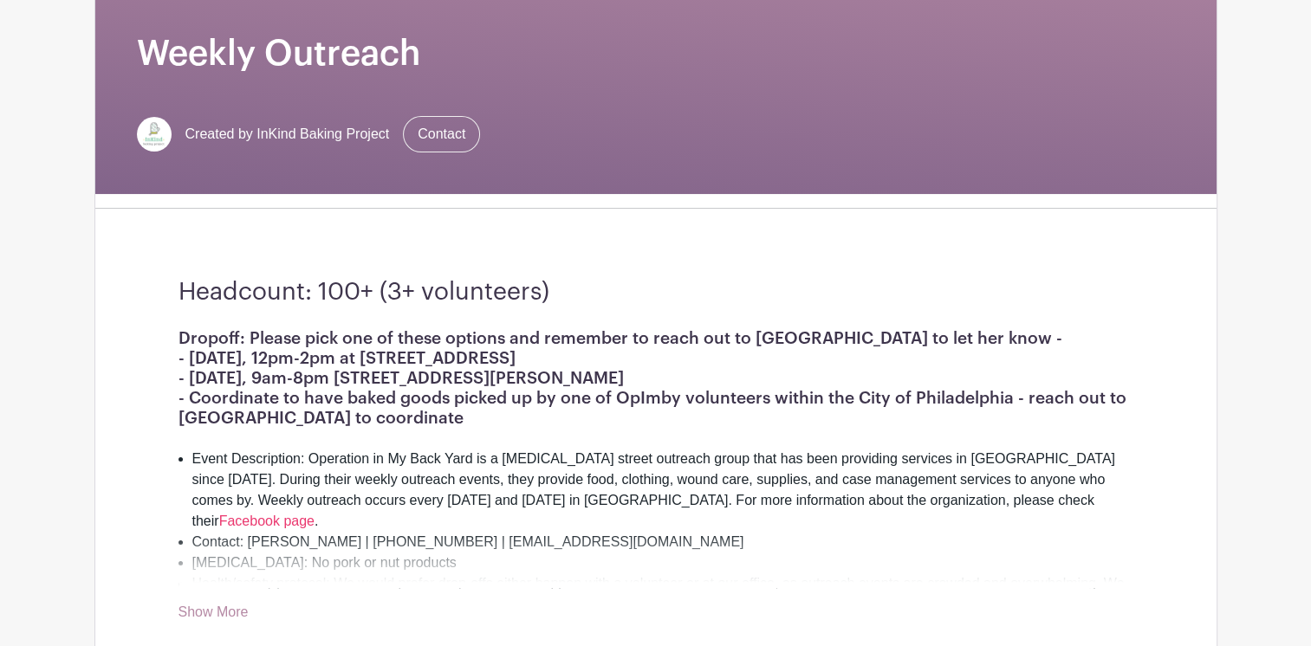
scroll to position [277, 0]
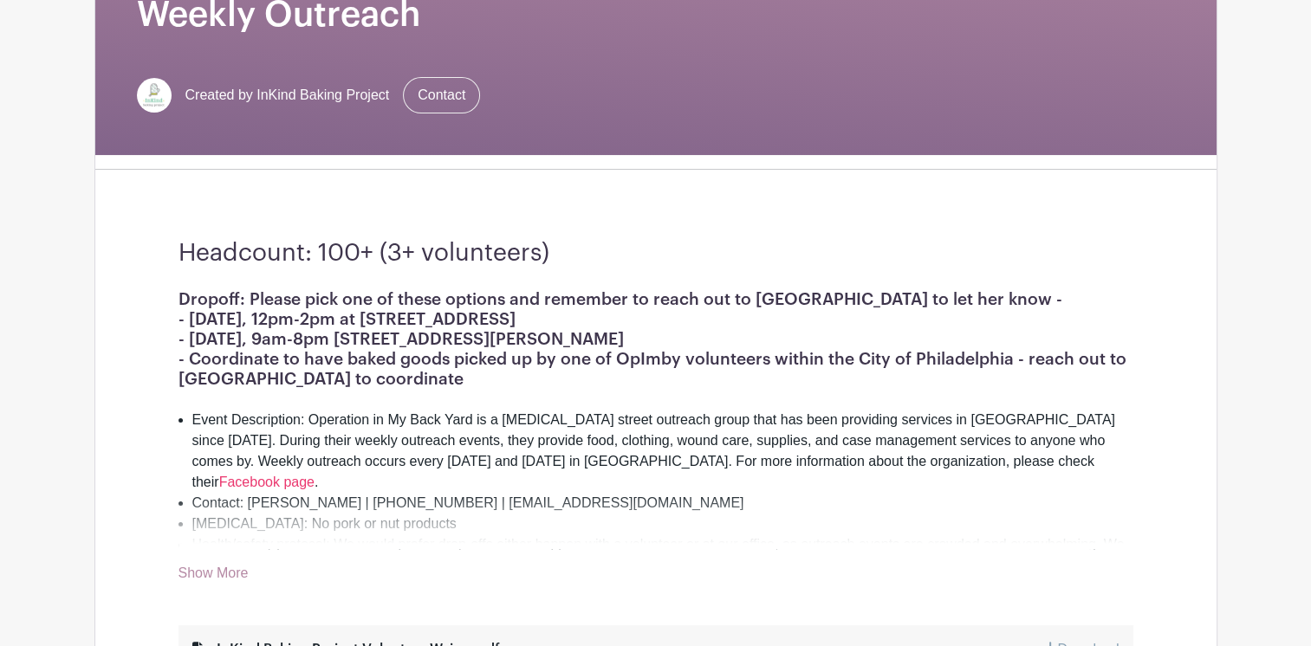
click at [206, 581] on link "Show More" at bounding box center [214, 577] width 70 height 22
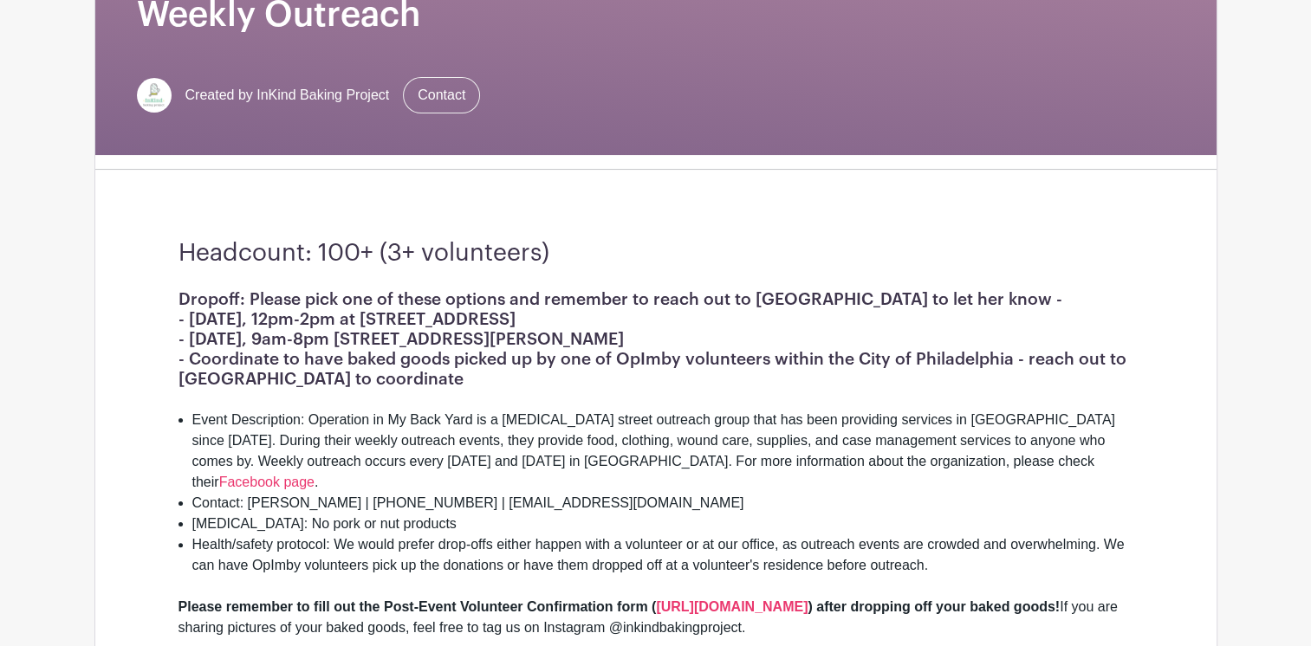
scroll to position [0, 0]
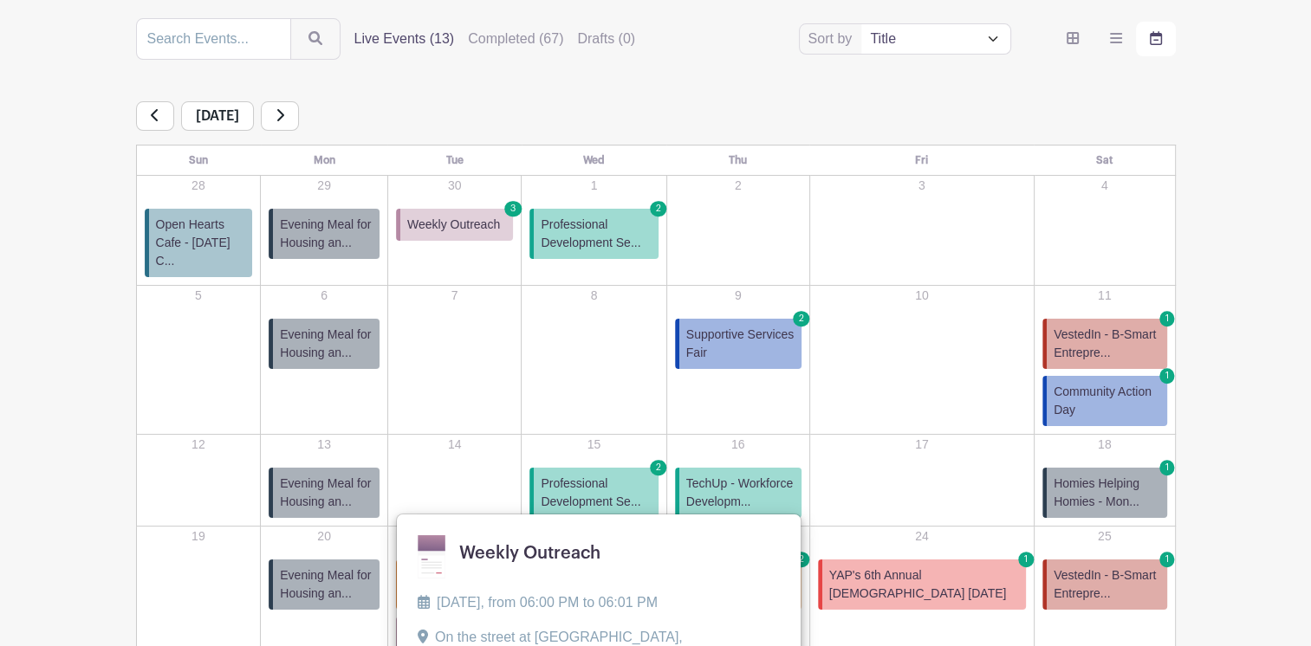
scroll to position [411, 0]
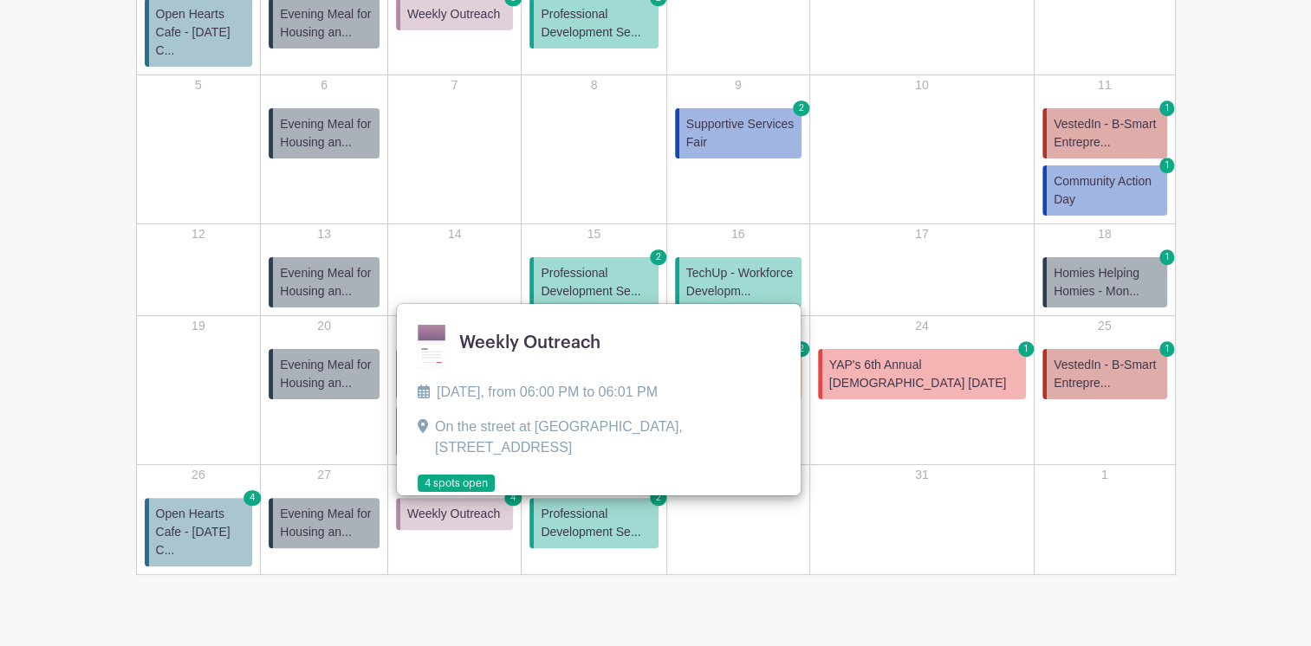
click at [923, 558] on main "Groups All Groups InKind Baking Project - Community Fridges InKind Baking Proje…" at bounding box center [655, 136] width 1311 height 1095
click at [643, 505] on span "Professional Development Se..." at bounding box center [596, 523] width 110 height 36
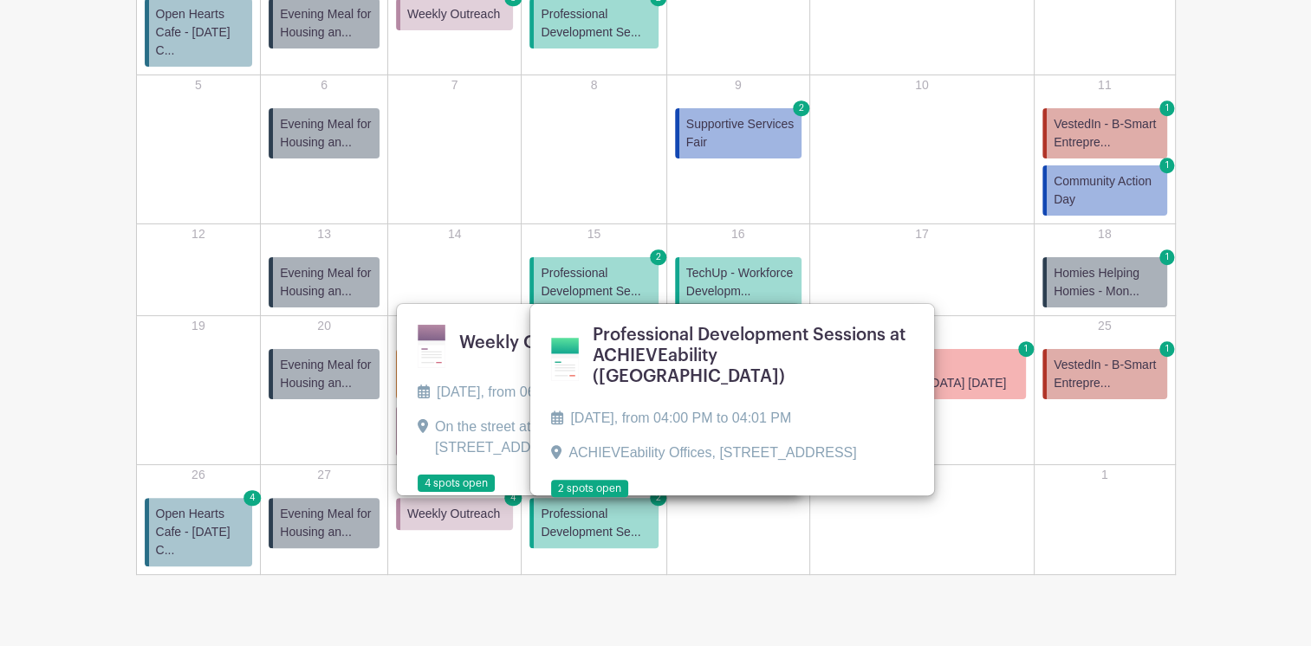
click at [551, 498] on link at bounding box center [551, 498] width 0 height 0
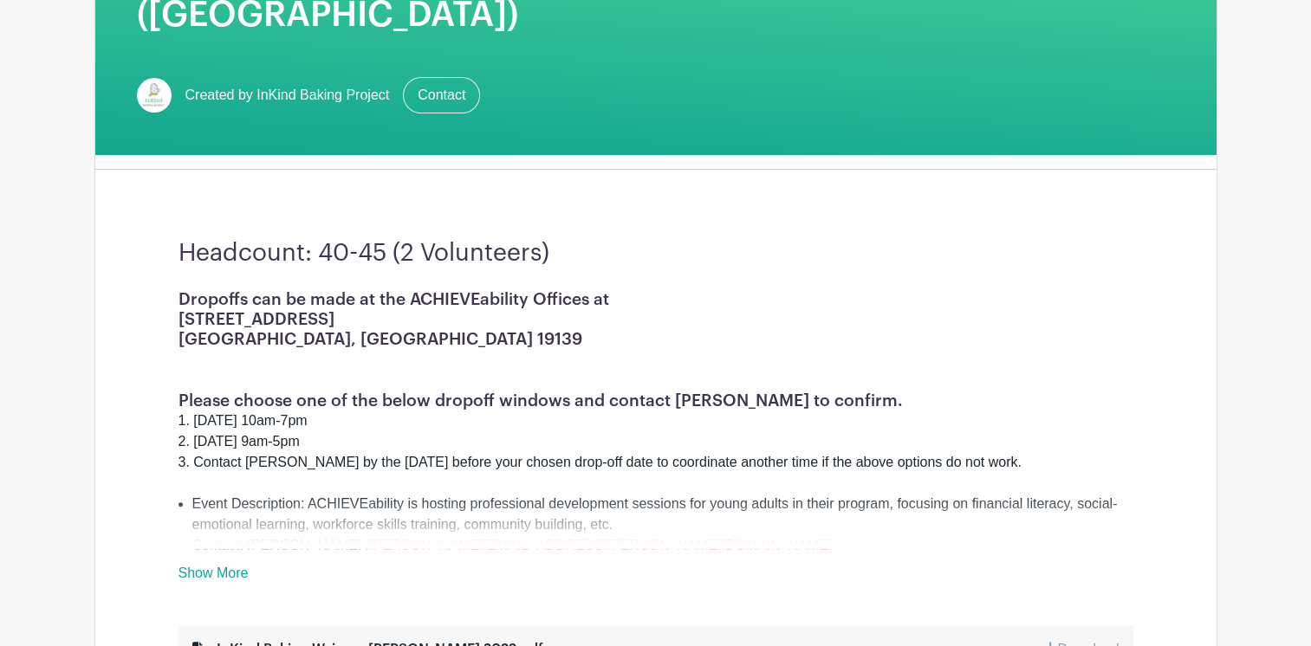
scroll to position [407, 0]
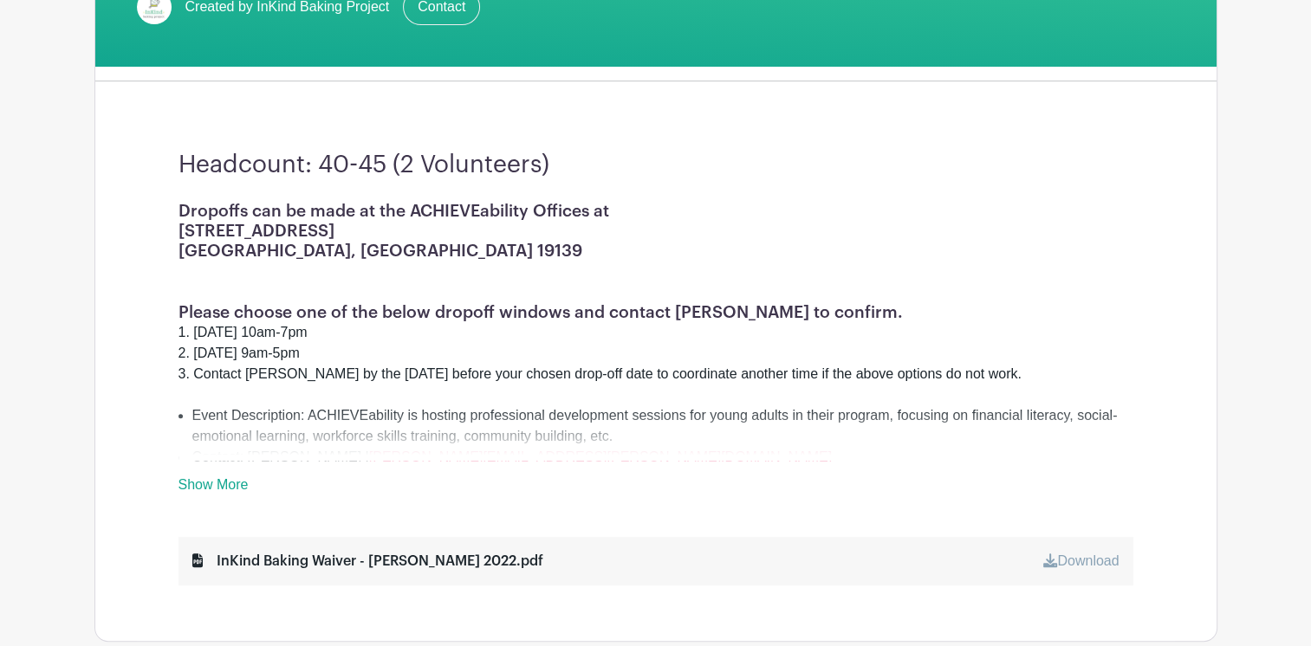
click at [213, 487] on link "Show More" at bounding box center [214, 488] width 70 height 22
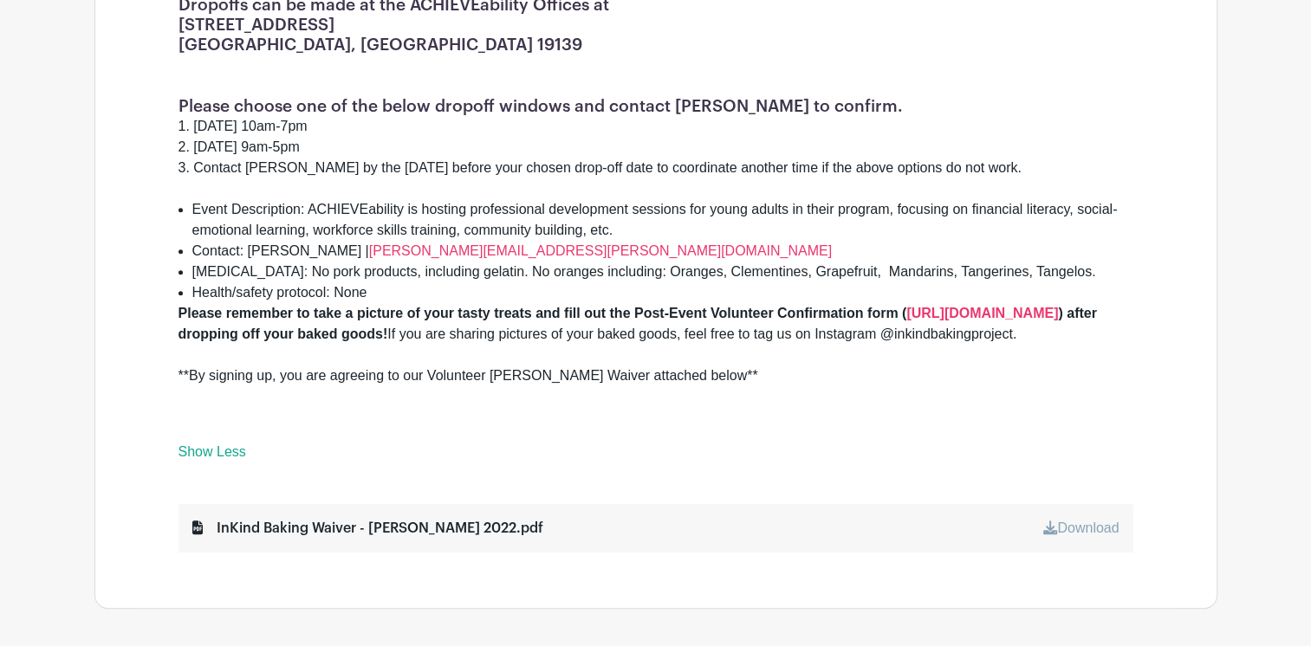
scroll to position [614, 0]
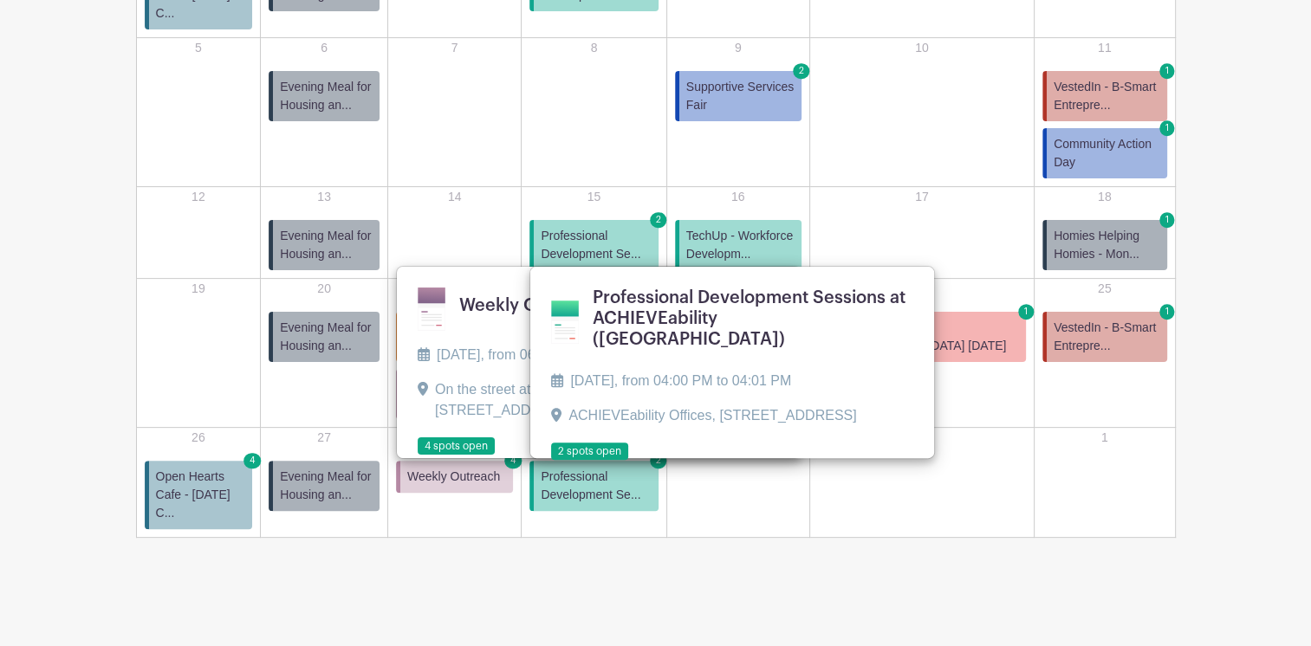
scroll to position [411, 0]
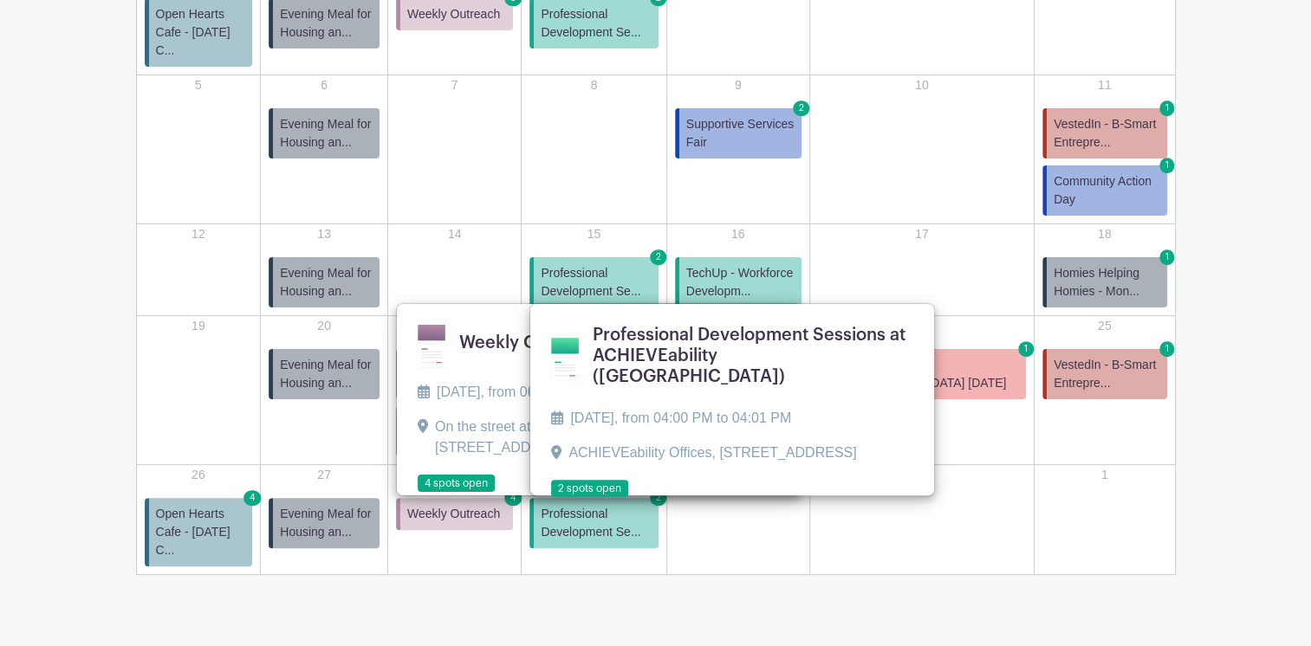
click at [551, 498] on link at bounding box center [551, 498] width 0 height 0
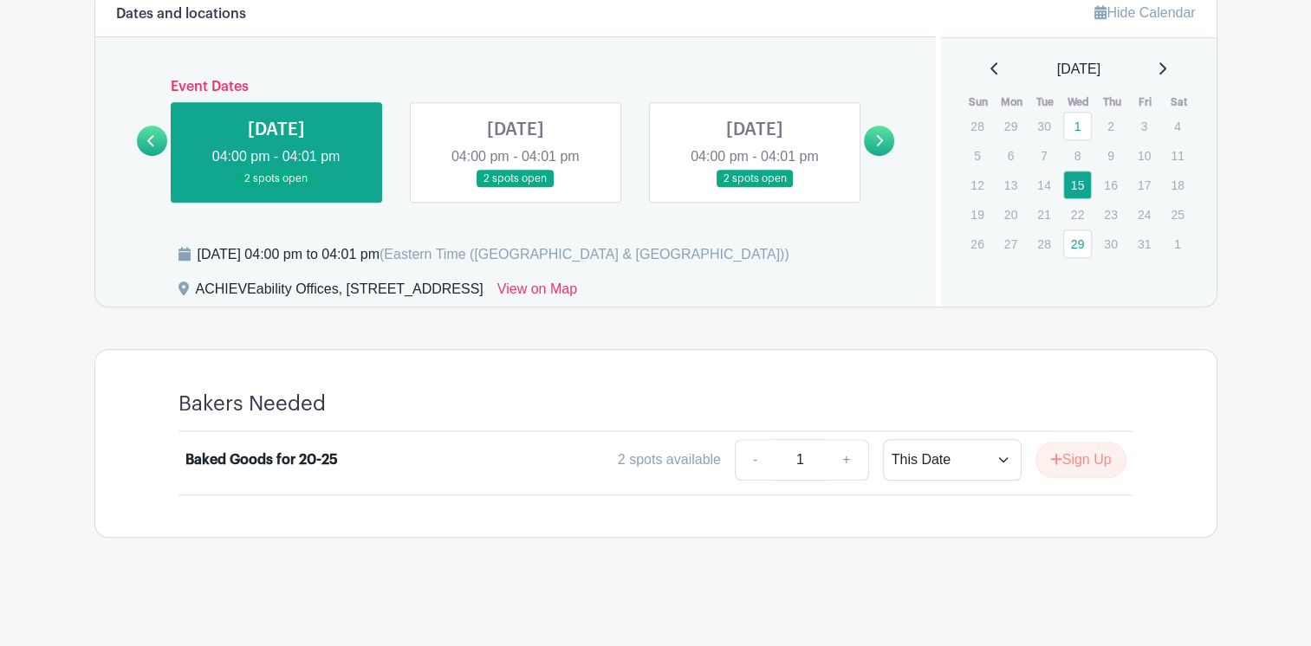
scroll to position [1101, 0]
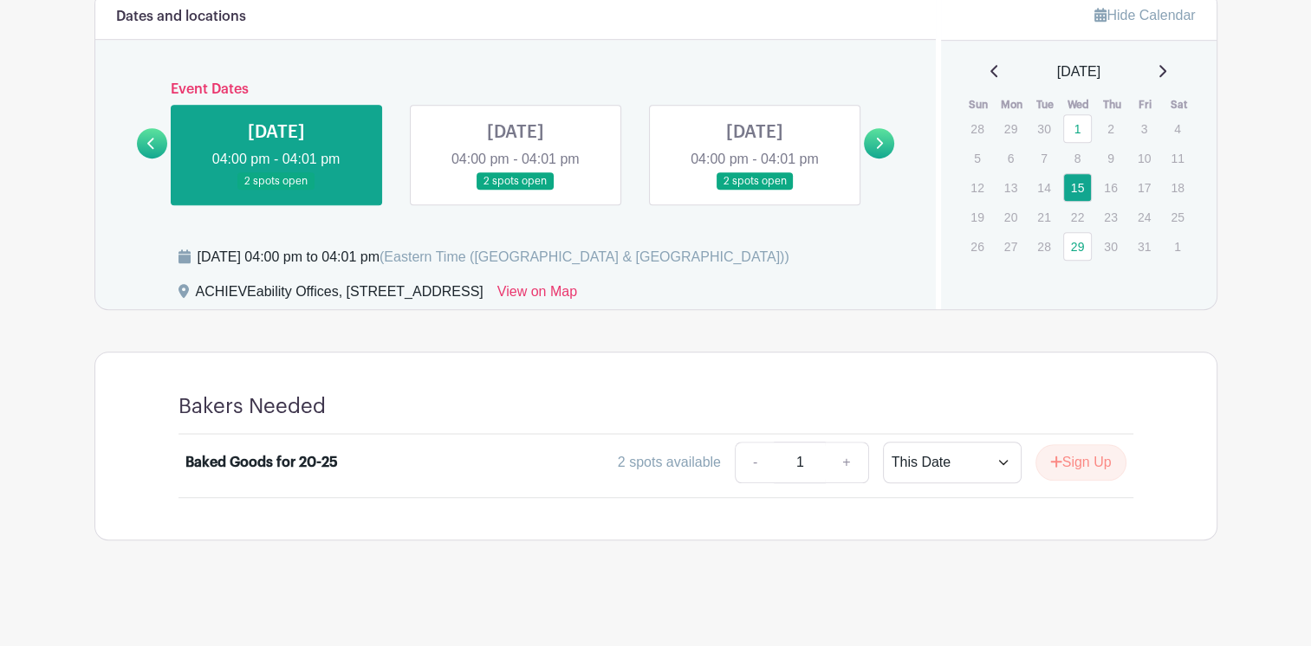
click at [516, 191] on link at bounding box center [516, 191] width 0 height 0
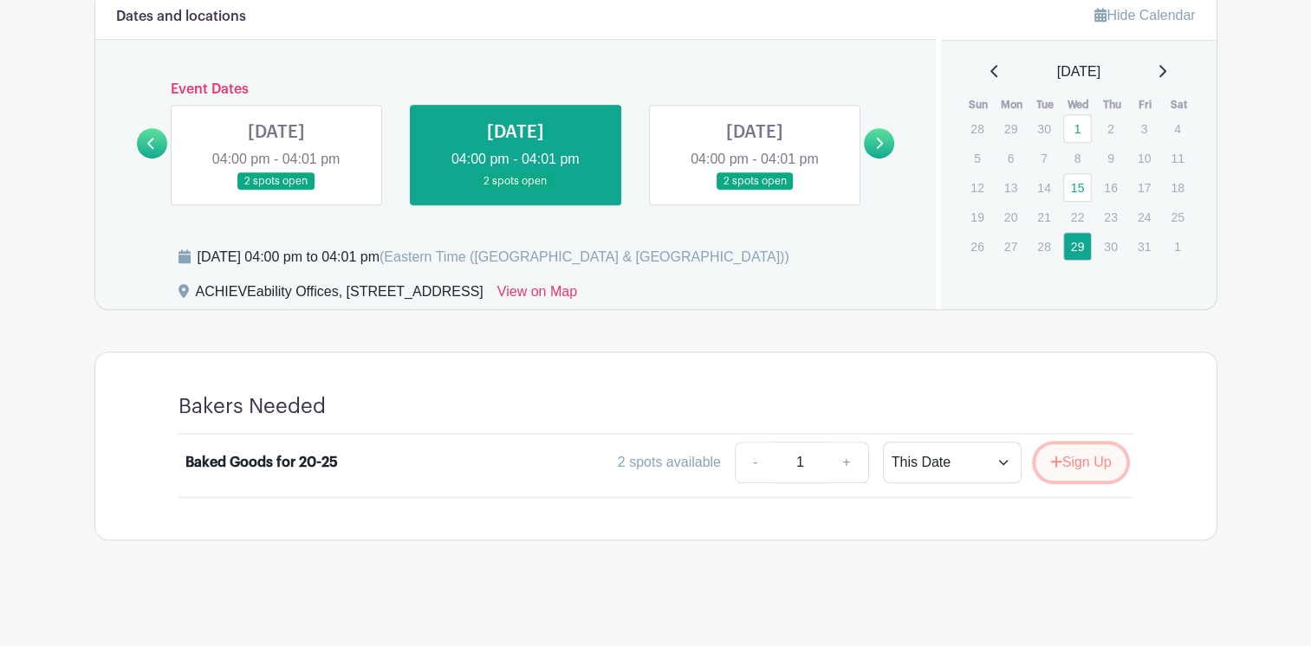
click at [1085, 459] on button "Sign Up" at bounding box center [1081, 463] width 91 height 36
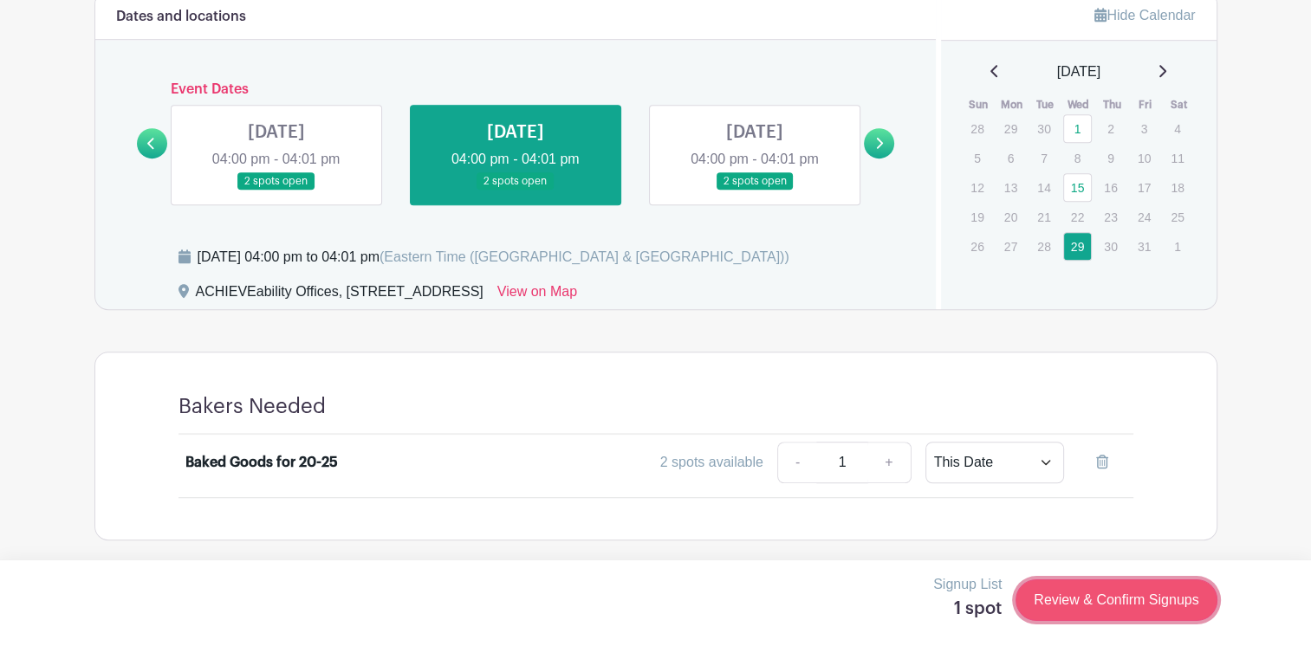
click at [1095, 604] on link "Review & Confirm Signups" at bounding box center [1116, 601] width 201 height 42
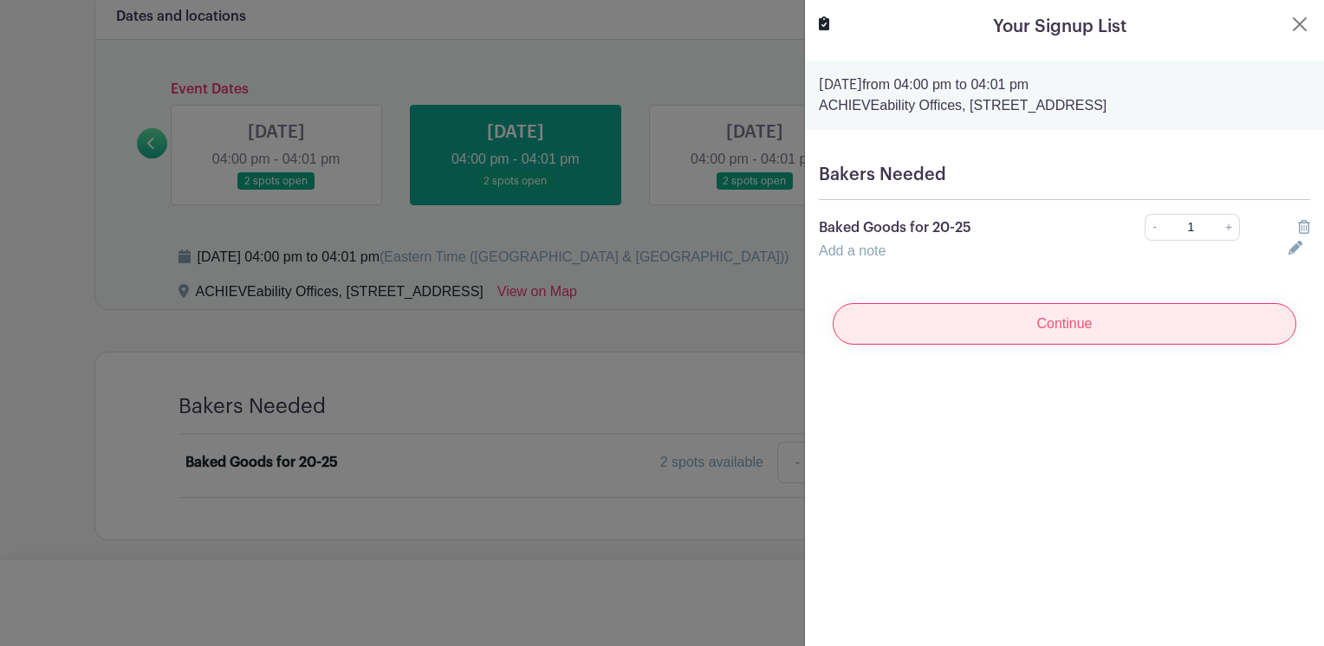
click at [1072, 345] on input "Continue" at bounding box center [1065, 324] width 464 height 42
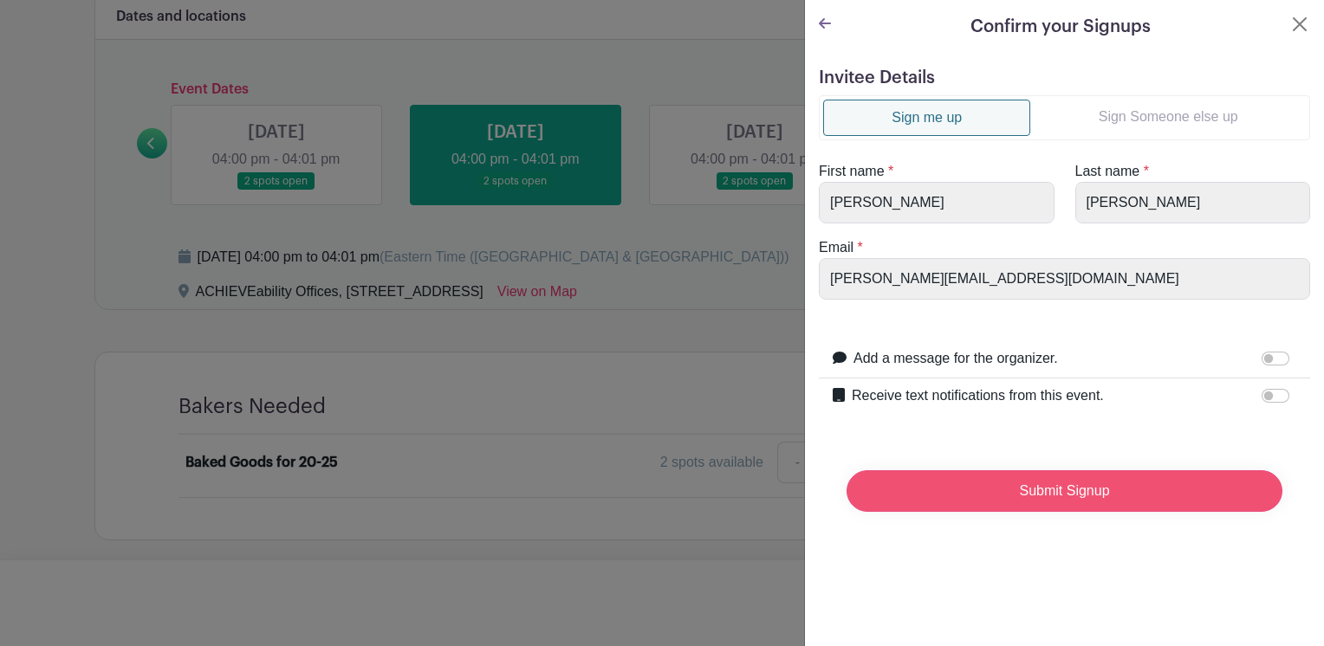
click at [1061, 484] on input "Submit Signup" at bounding box center [1065, 492] width 436 height 42
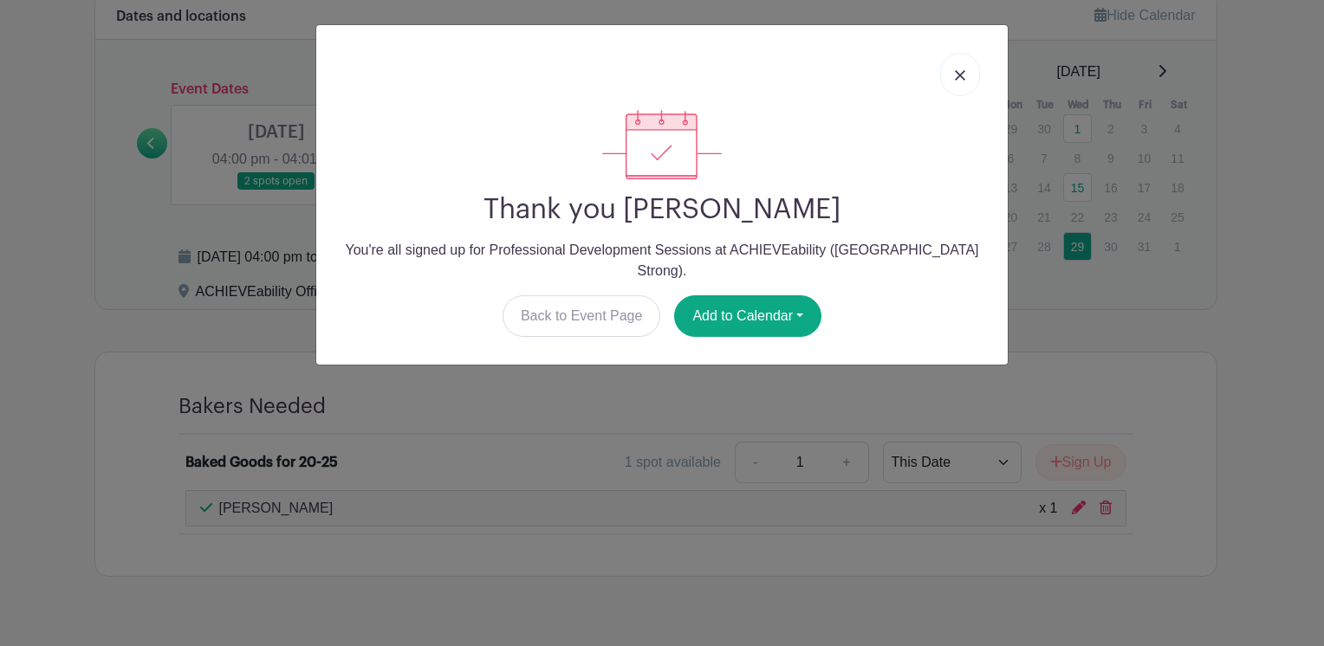
click at [956, 78] on img at bounding box center [960, 75] width 10 height 10
